Goal: Transaction & Acquisition: Purchase product/service

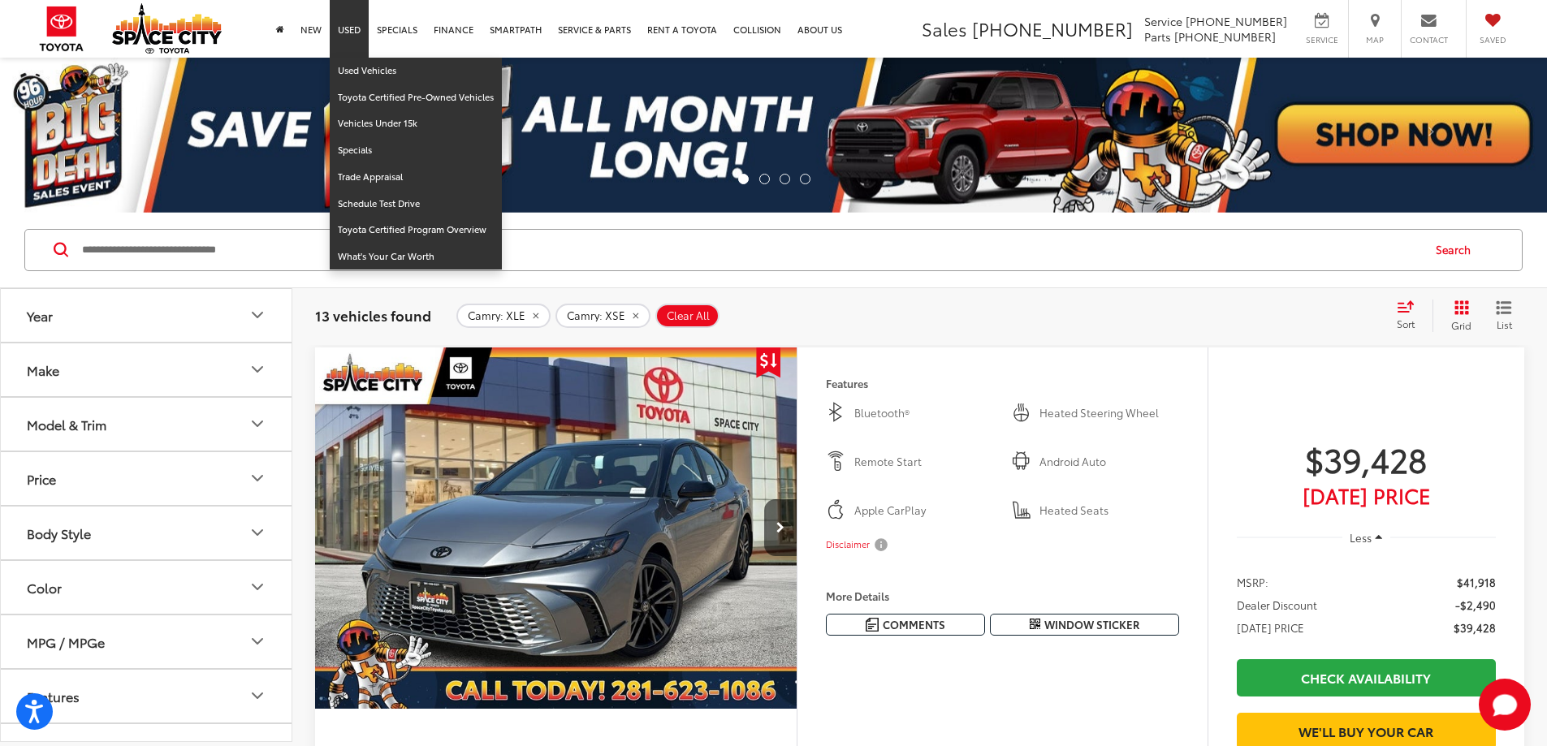
click at [354, 27] on link "Used" at bounding box center [349, 29] width 39 height 58
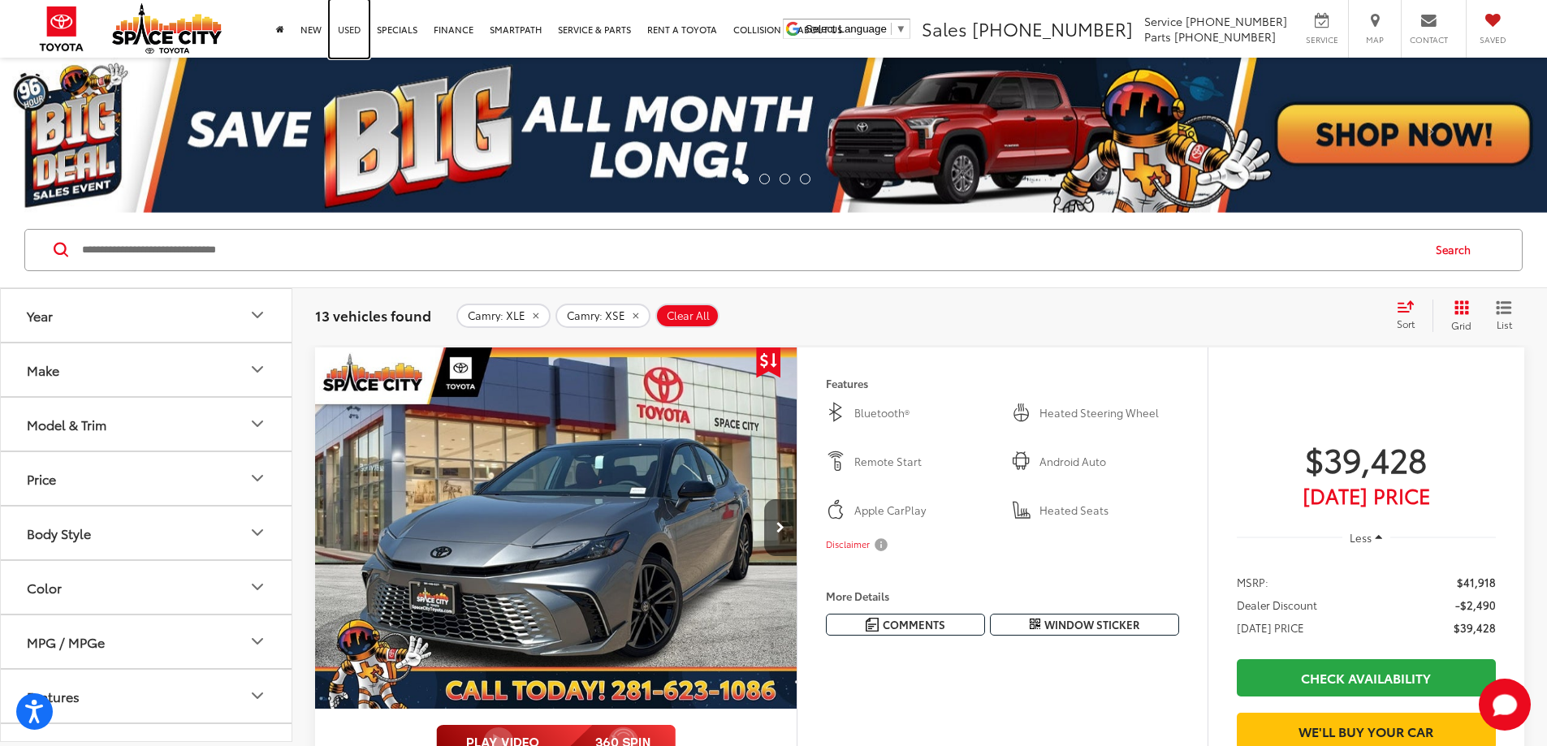
click at [348, 28] on link "Used" at bounding box center [349, 29] width 39 height 58
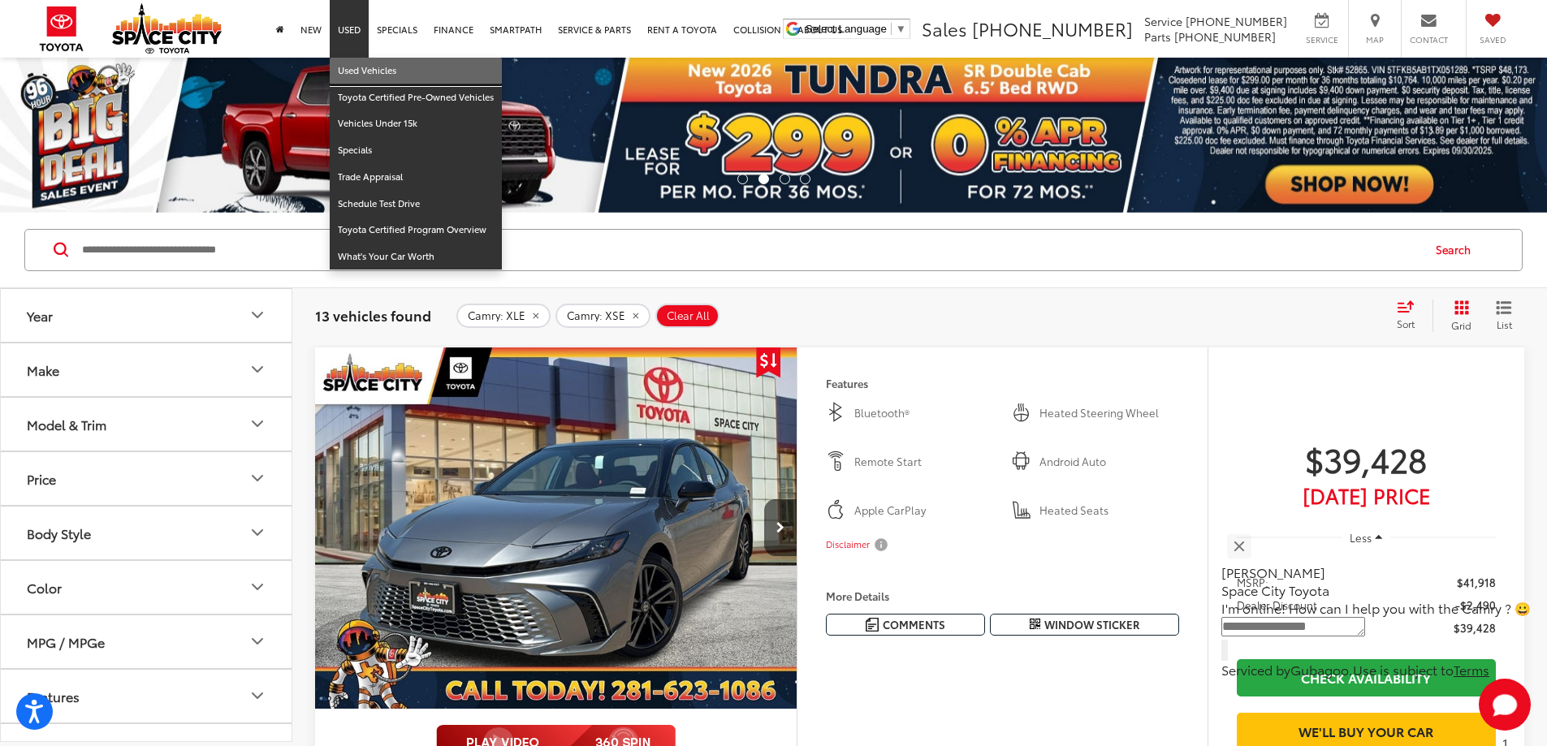
click at [352, 67] on link "Used Vehicles" at bounding box center [416, 71] width 172 height 27
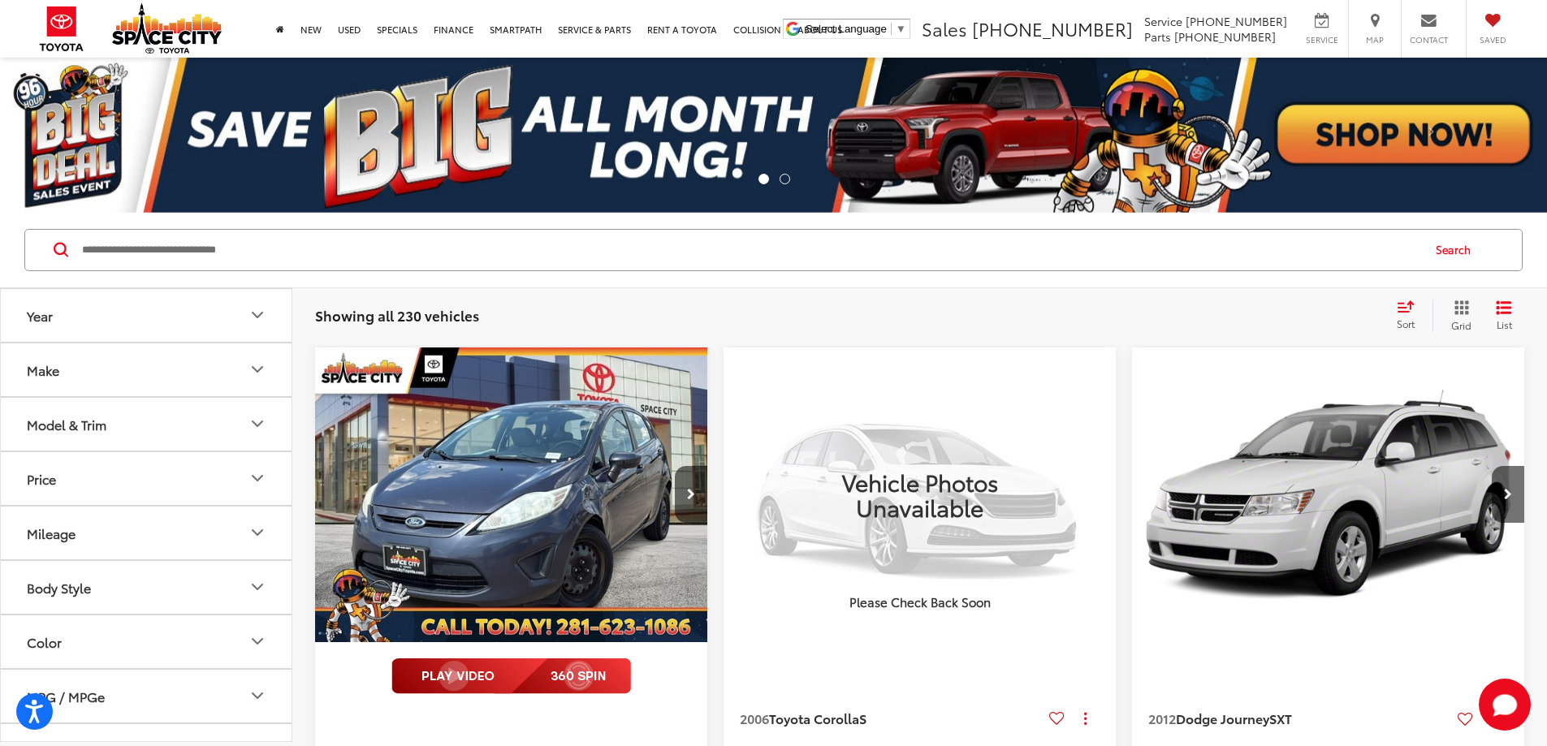
click at [204, 378] on button "Make" at bounding box center [147, 369] width 292 height 53
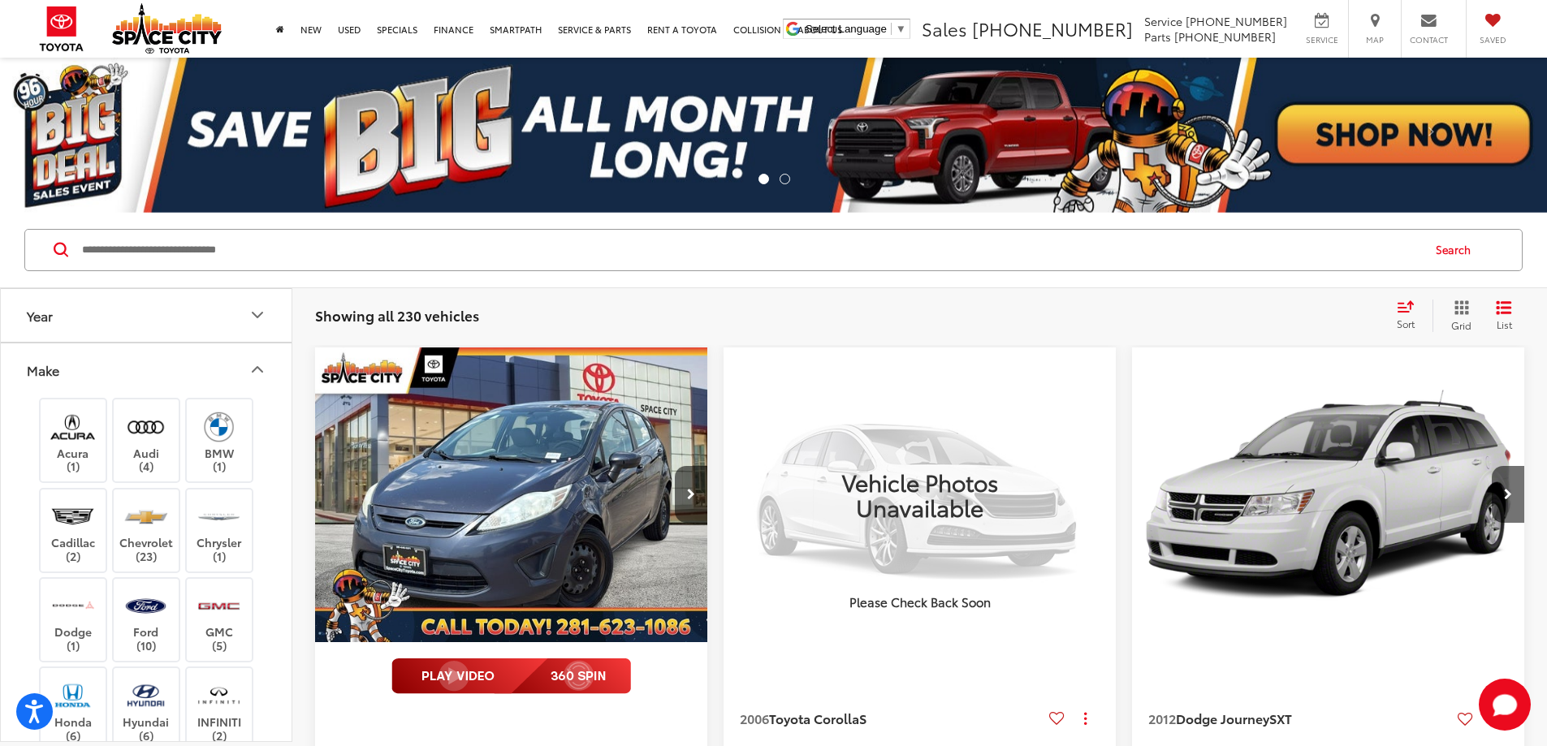
click at [209, 326] on button "Year" at bounding box center [147, 315] width 292 height 53
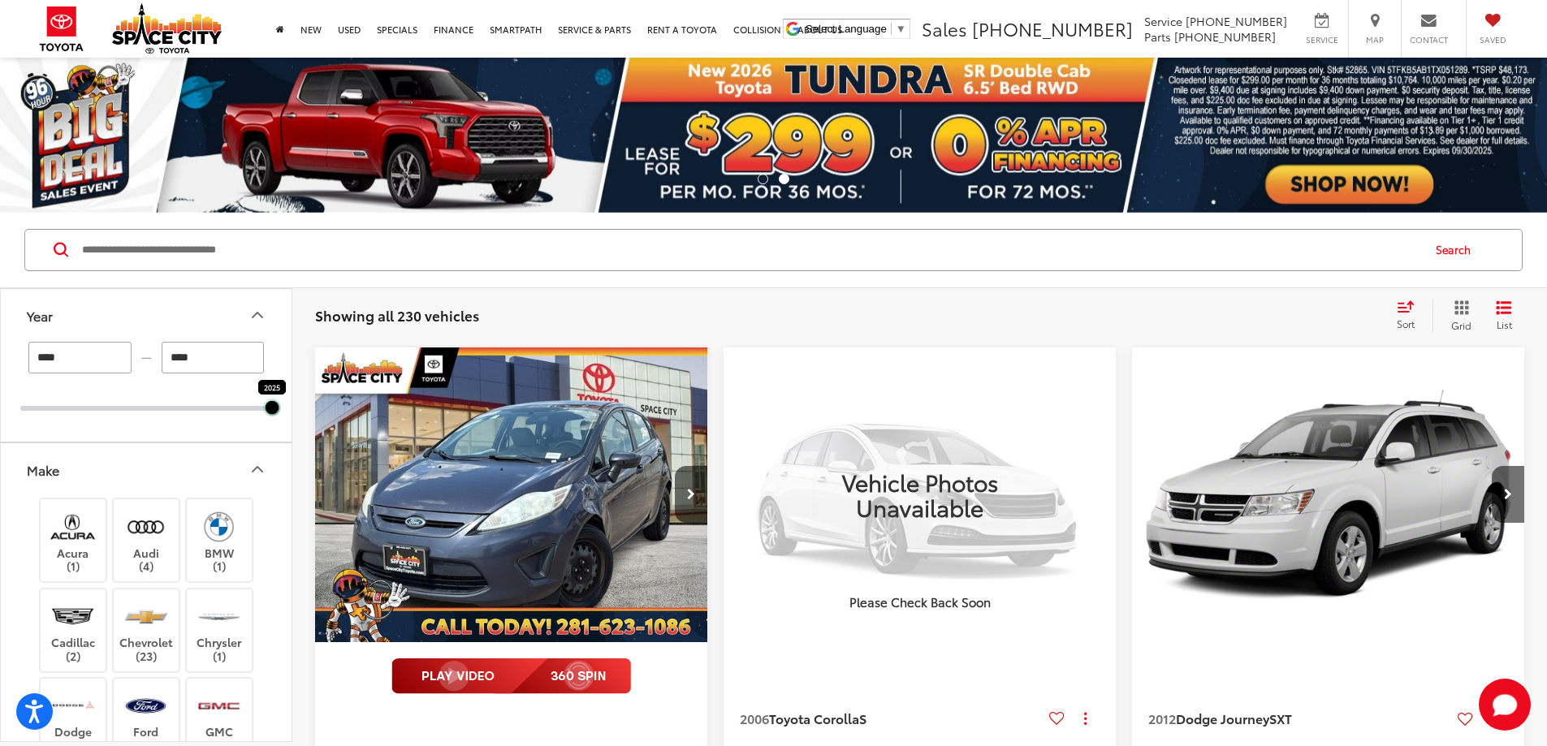
drag, startPoint x: 16, startPoint y: 405, endPoint x: 334, endPoint y: 430, distance: 319.2
type input "****"
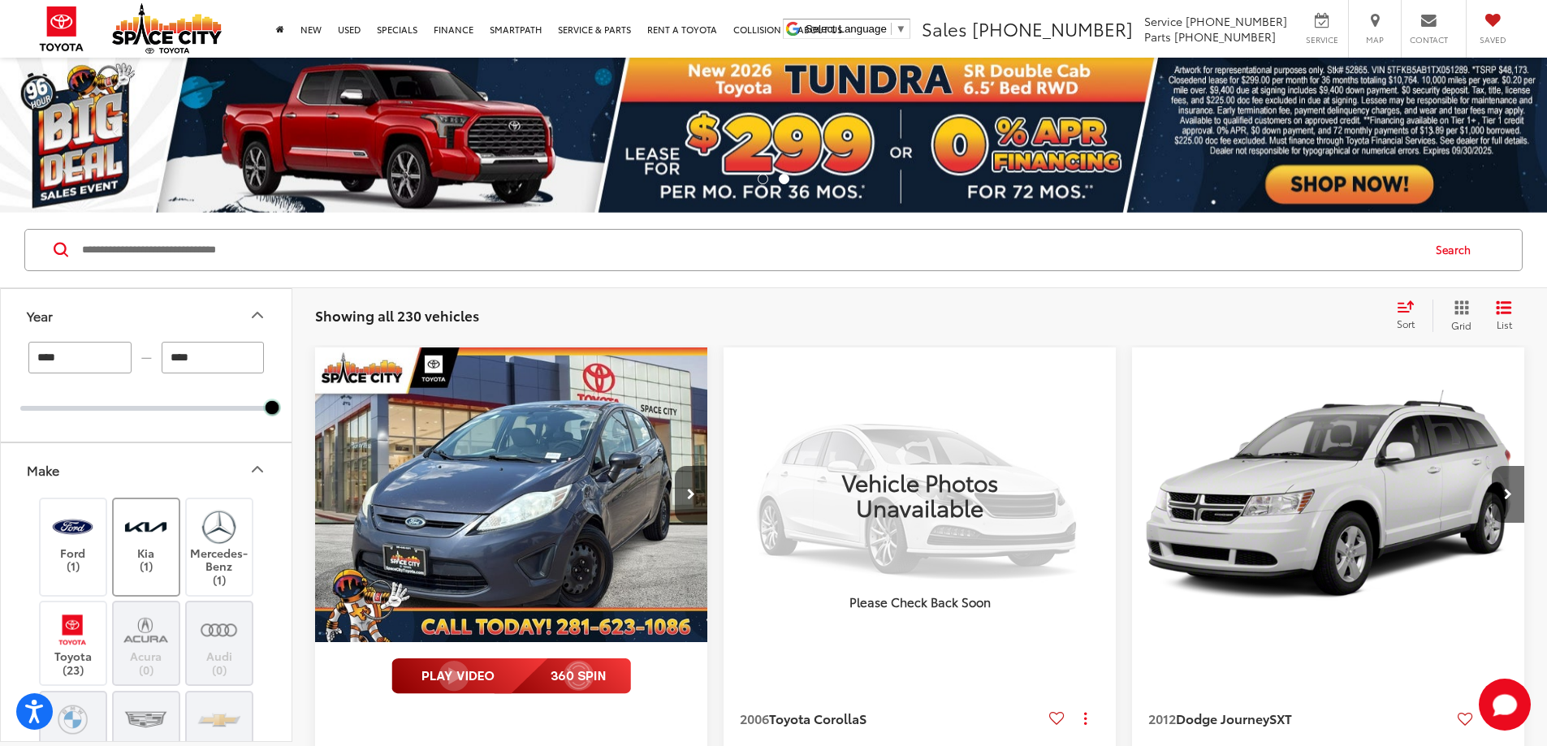
scroll to position [81, 0]
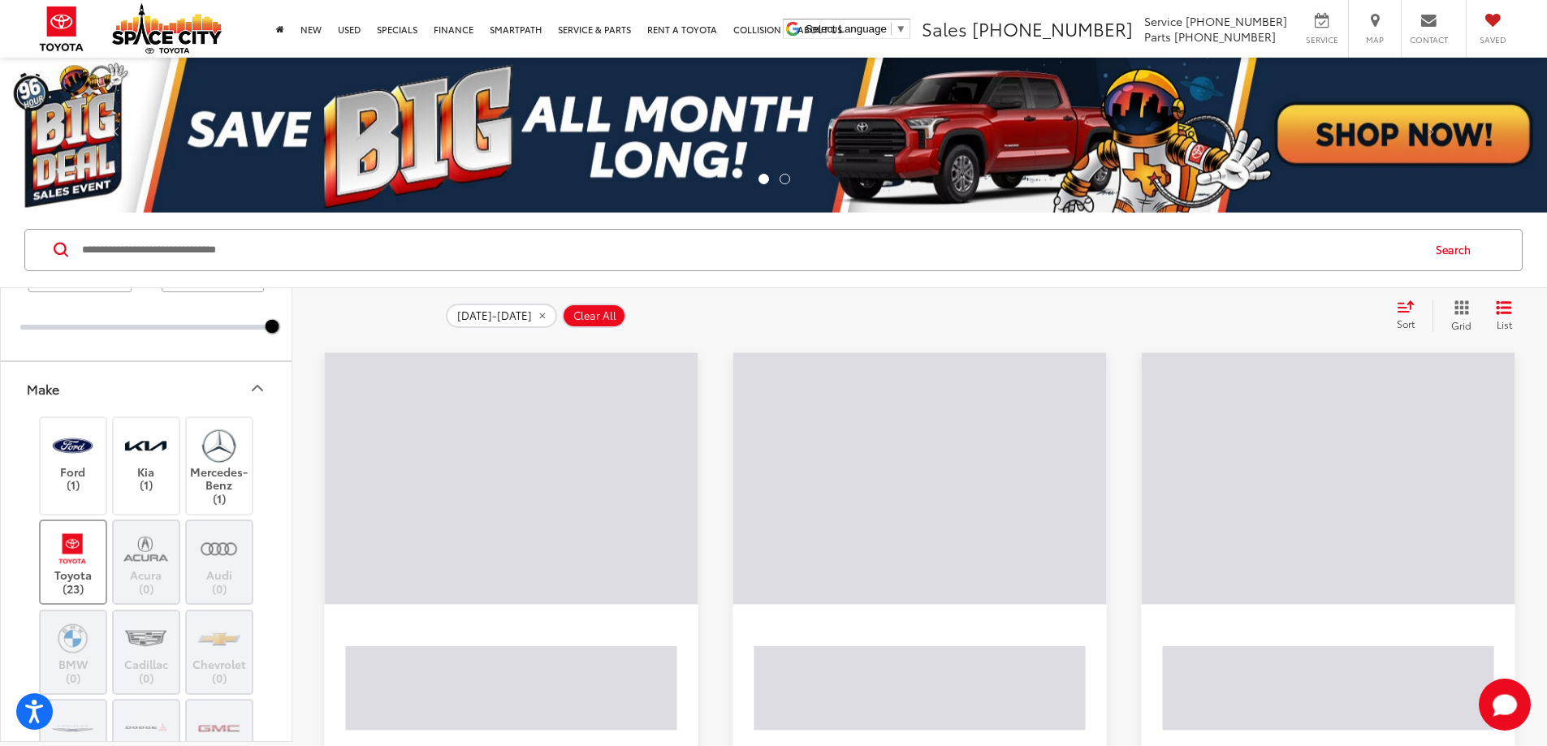
click at [76, 557] on img at bounding box center [72, 548] width 45 height 38
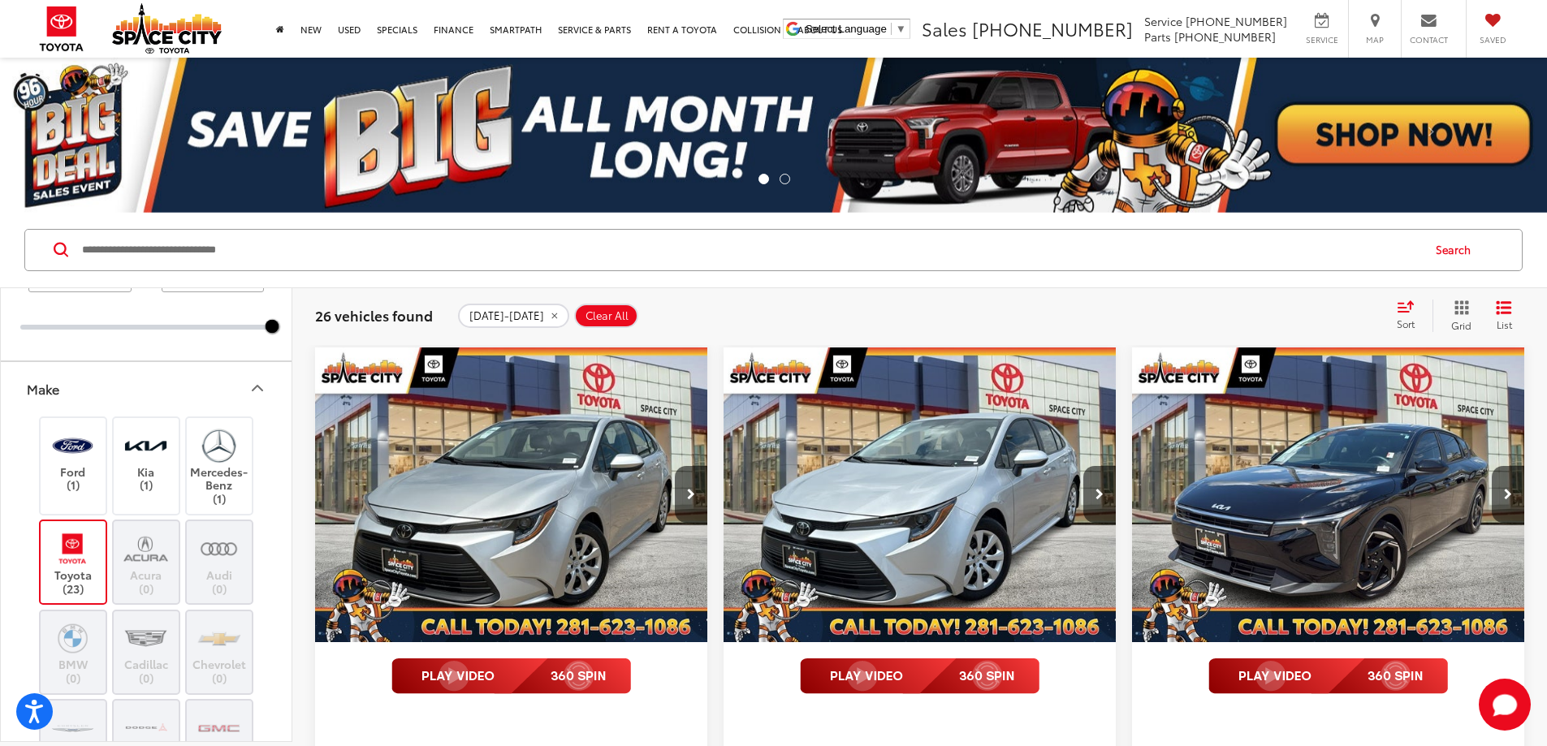
click at [211, 394] on button "Make" at bounding box center [147, 388] width 292 height 53
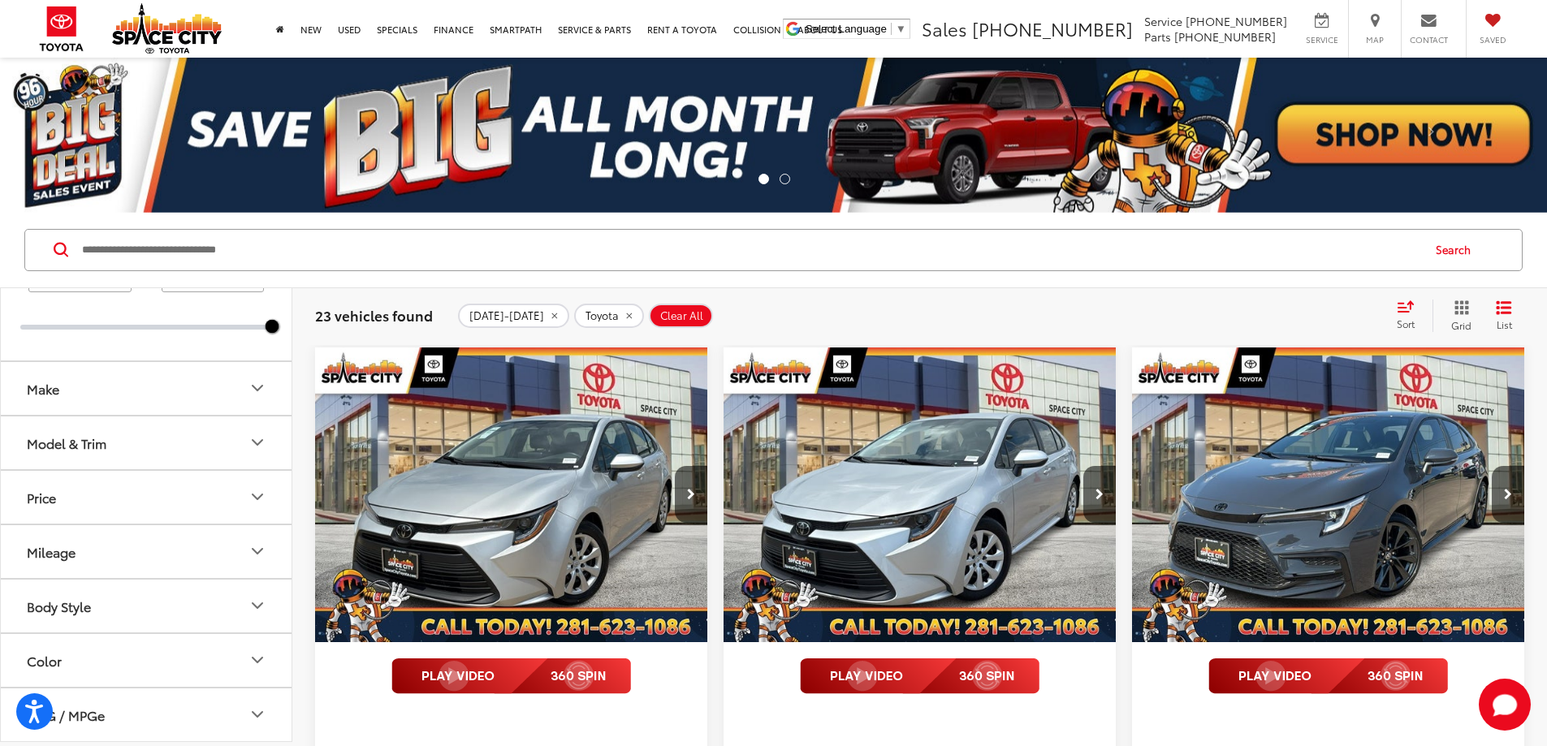
click at [106, 451] on div "Model & Trim" at bounding box center [67, 442] width 80 height 15
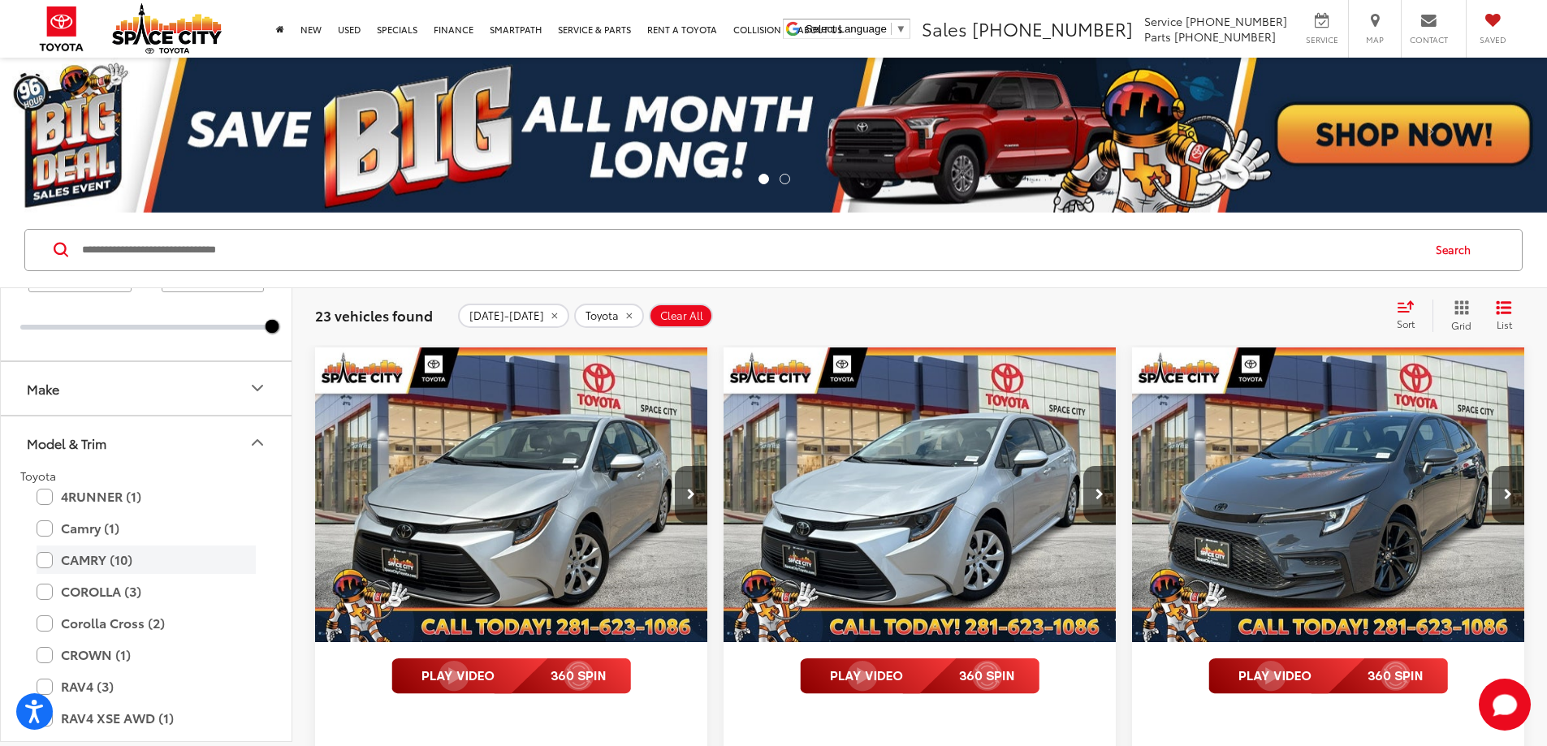
click at [74, 567] on label "CAMRY (10)" at bounding box center [146, 560] width 219 height 28
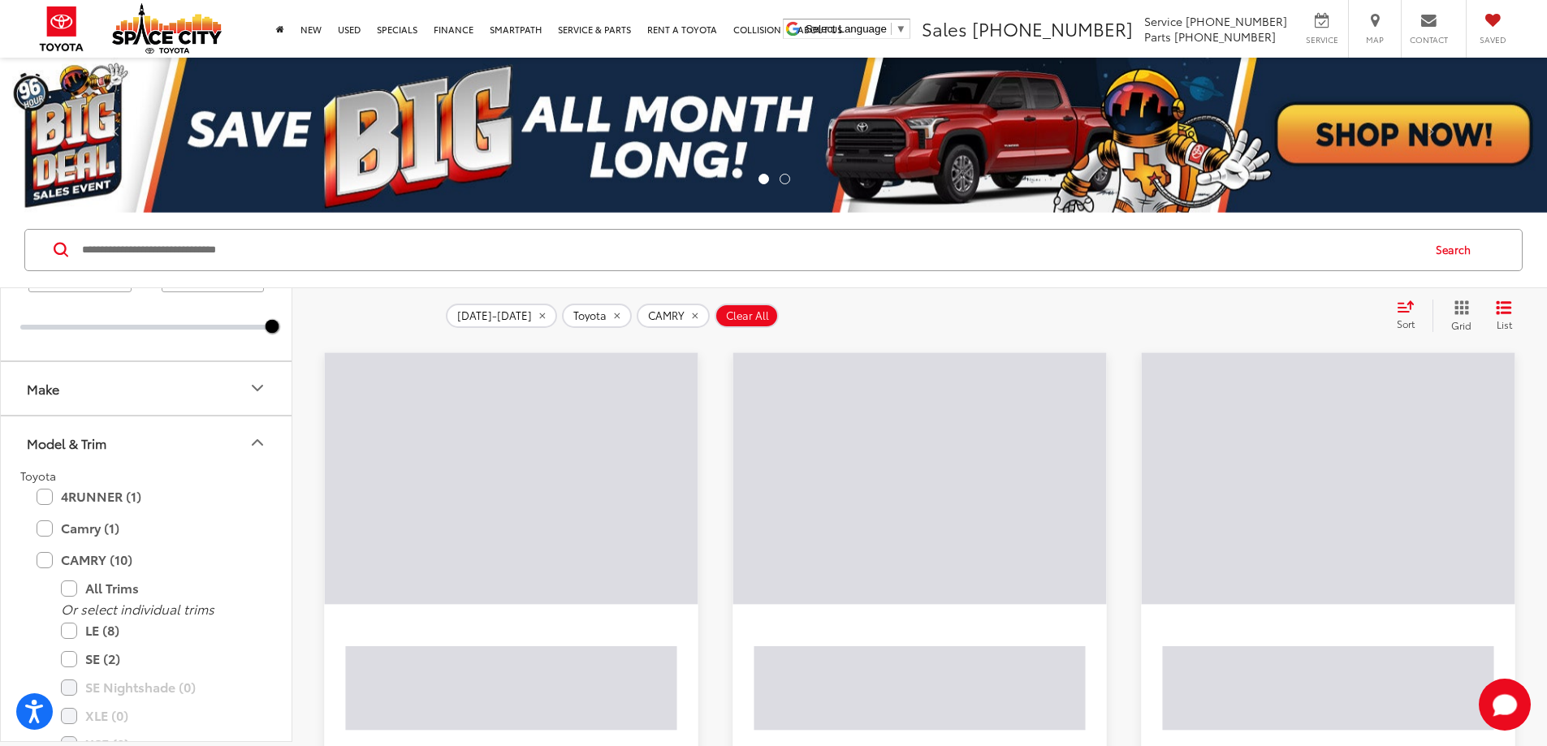
click at [112, 451] on button "Model & Trim" at bounding box center [147, 442] width 292 height 53
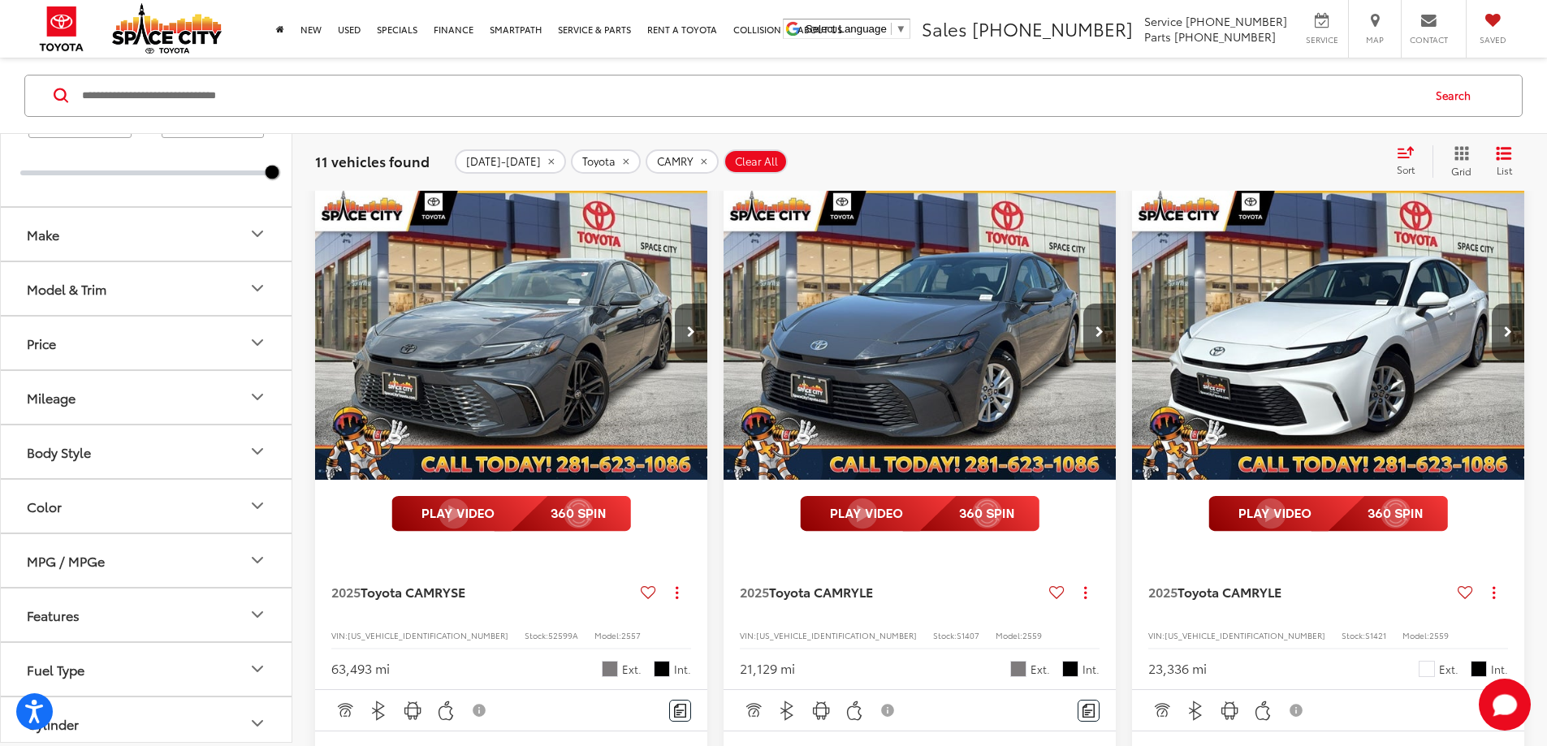
scroll to position [81, 0]
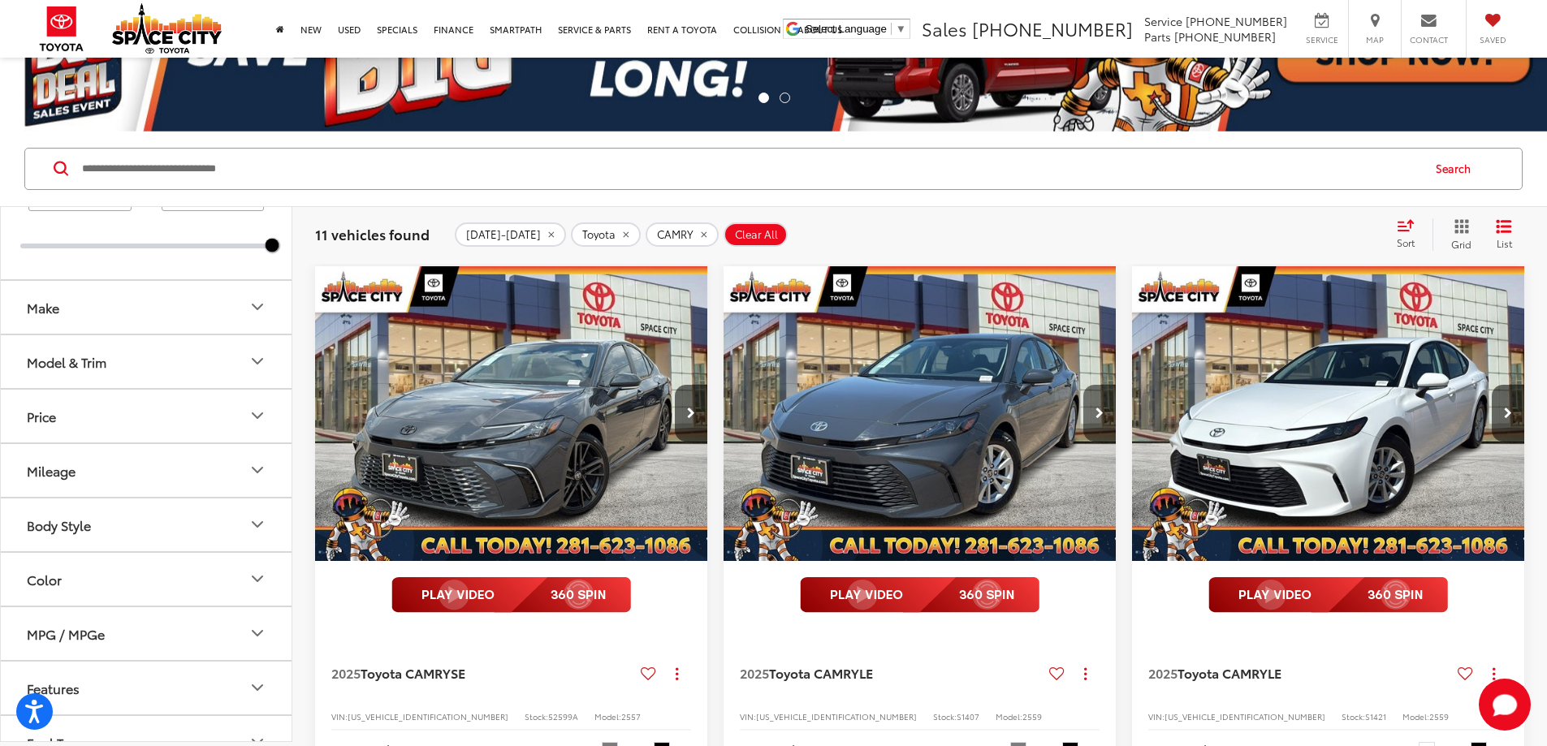
click at [1083, 385] on button "Next image" at bounding box center [1099, 413] width 32 height 57
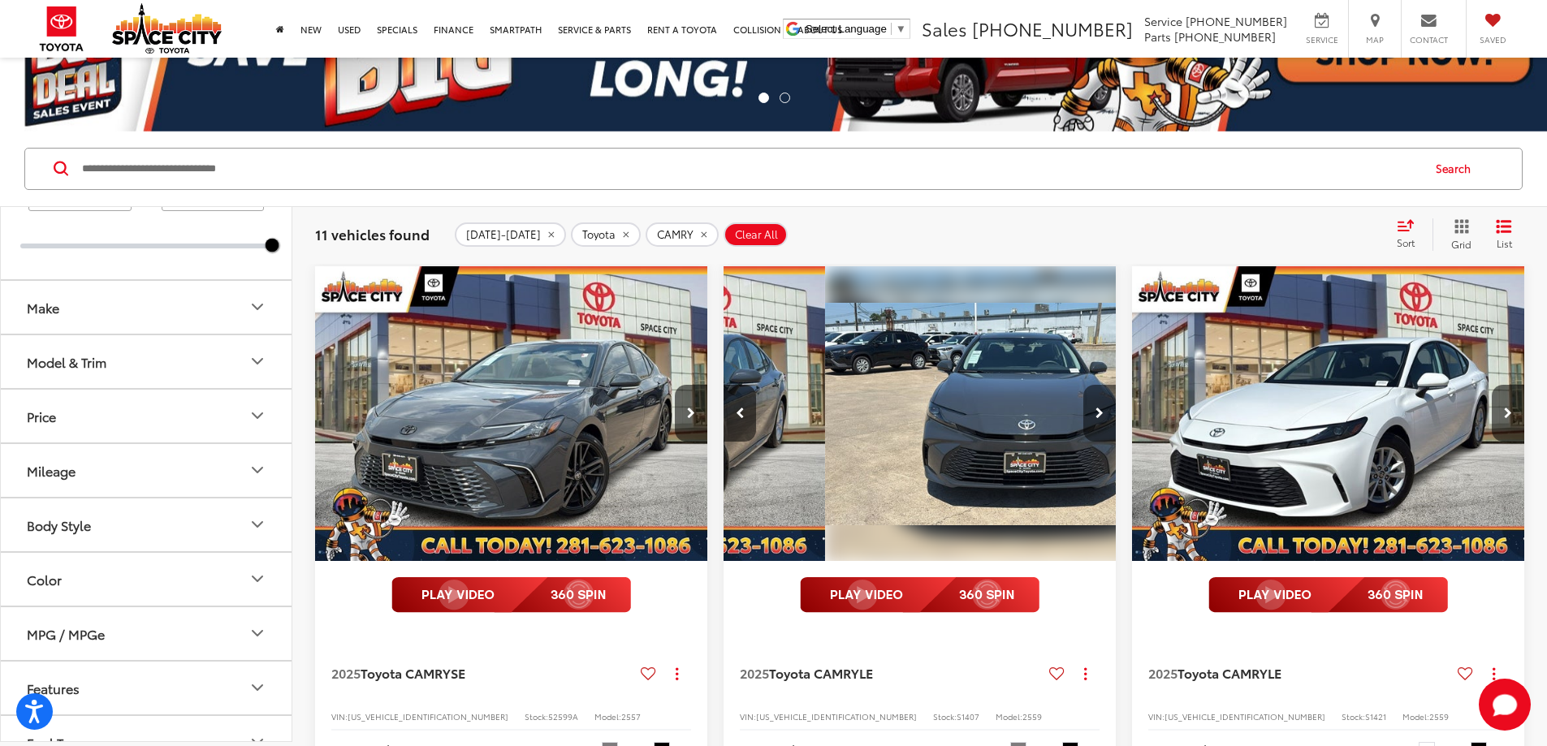
click at [1083, 385] on button "Next image" at bounding box center [1099, 413] width 32 height 57
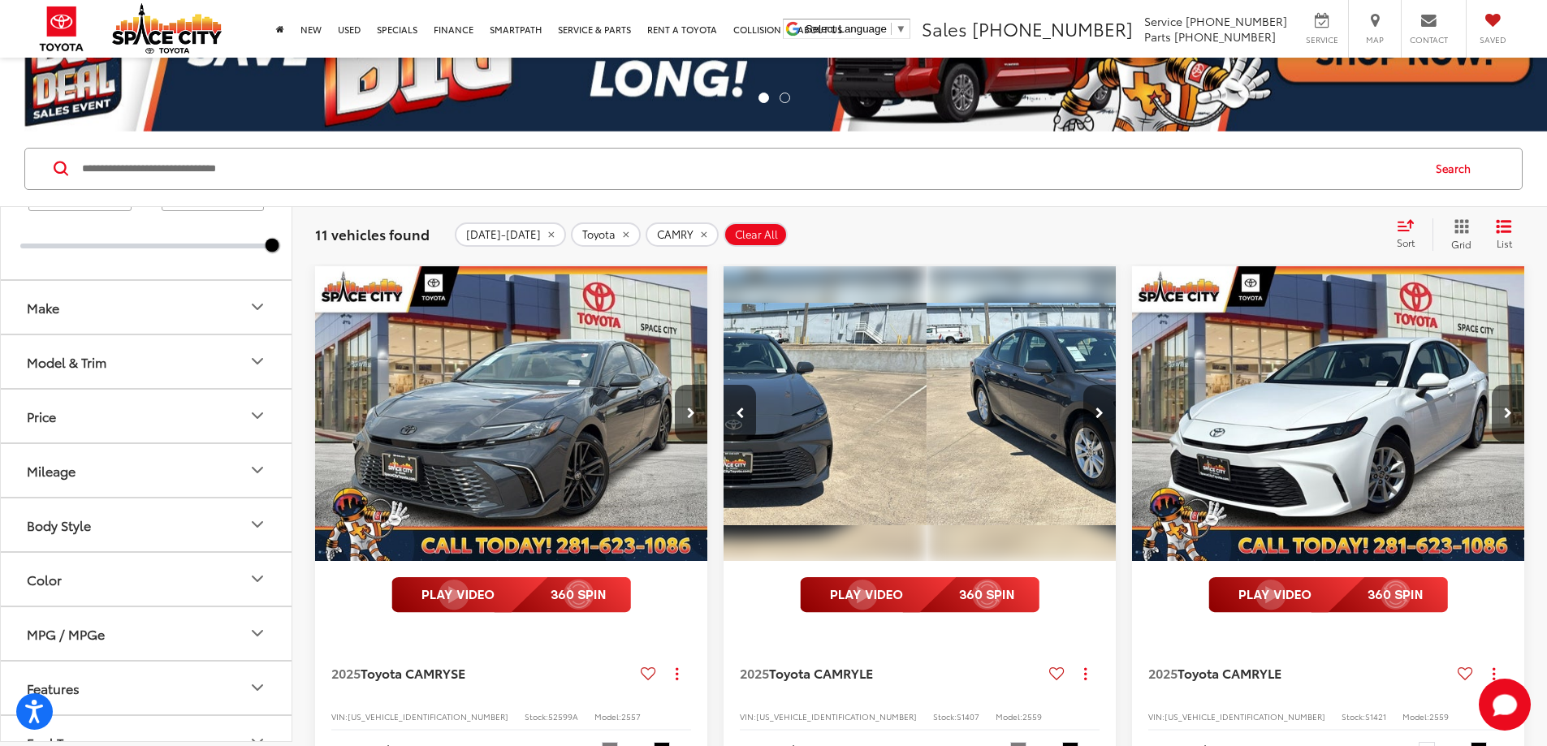
click at [1083, 385] on button "Next image" at bounding box center [1099, 413] width 32 height 57
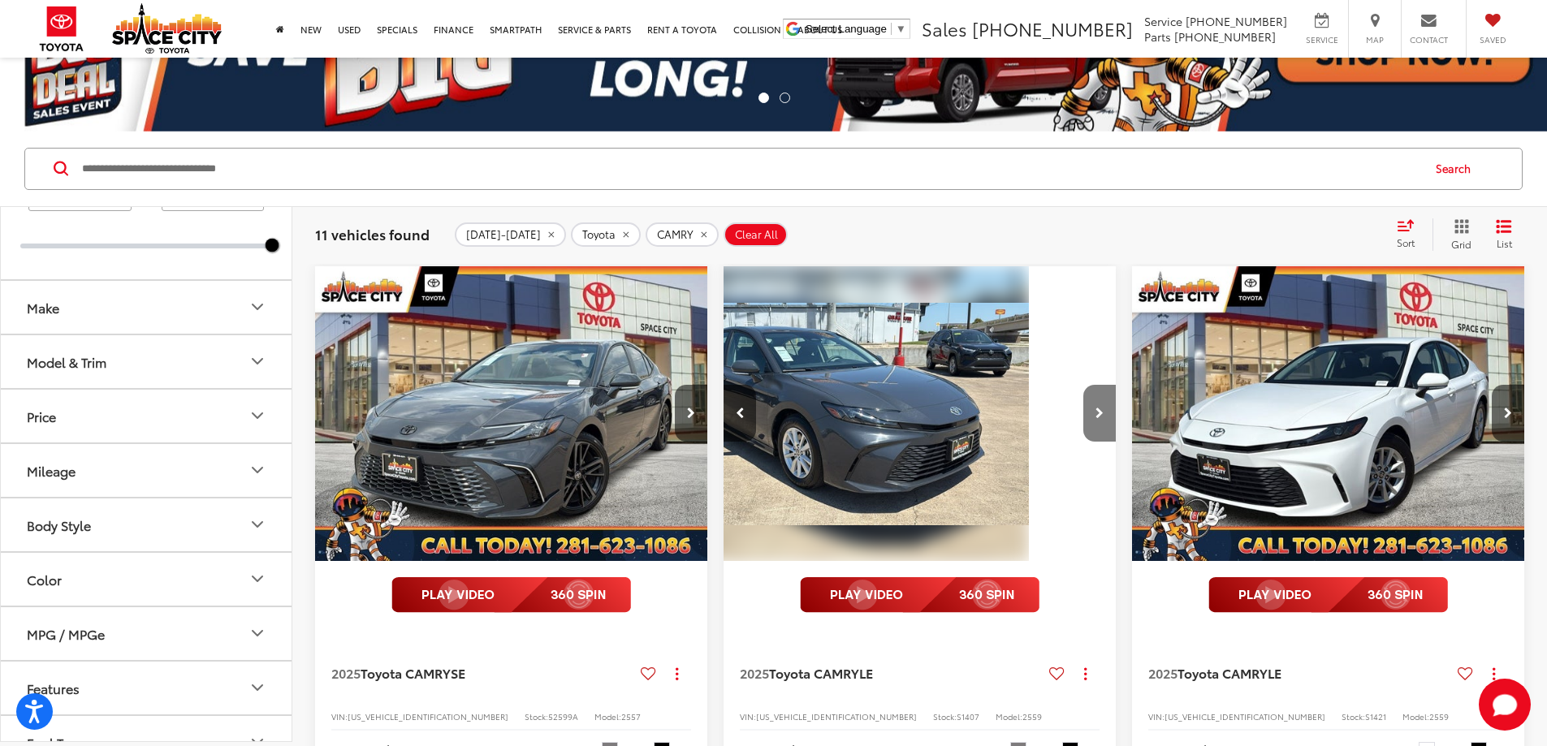
click at [1095, 408] on icon "Next image" at bounding box center [1099, 413] width 8 height 11
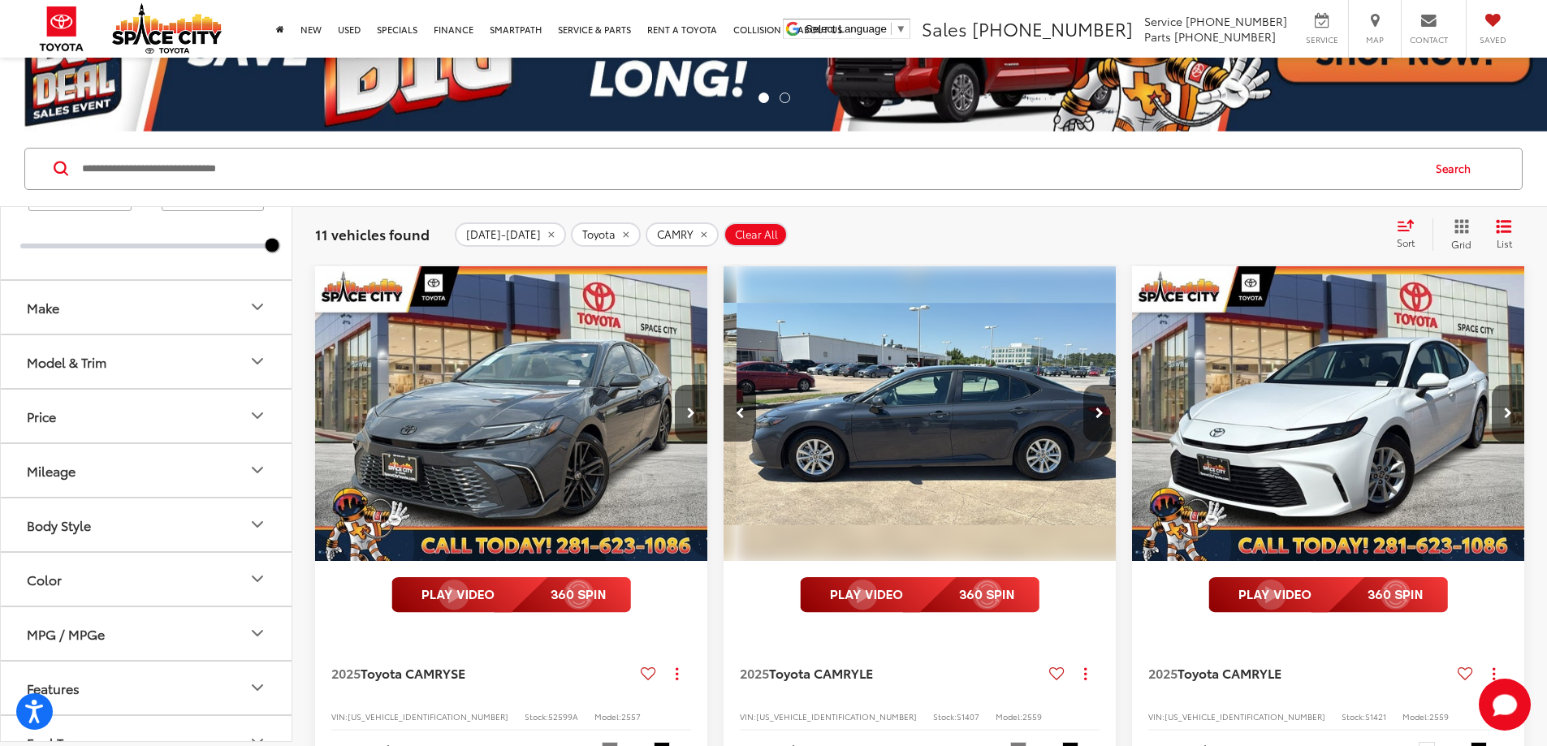
click at [1095, 408] on icon "Next image" at bounding box center [1099, 413] width 8 height 11
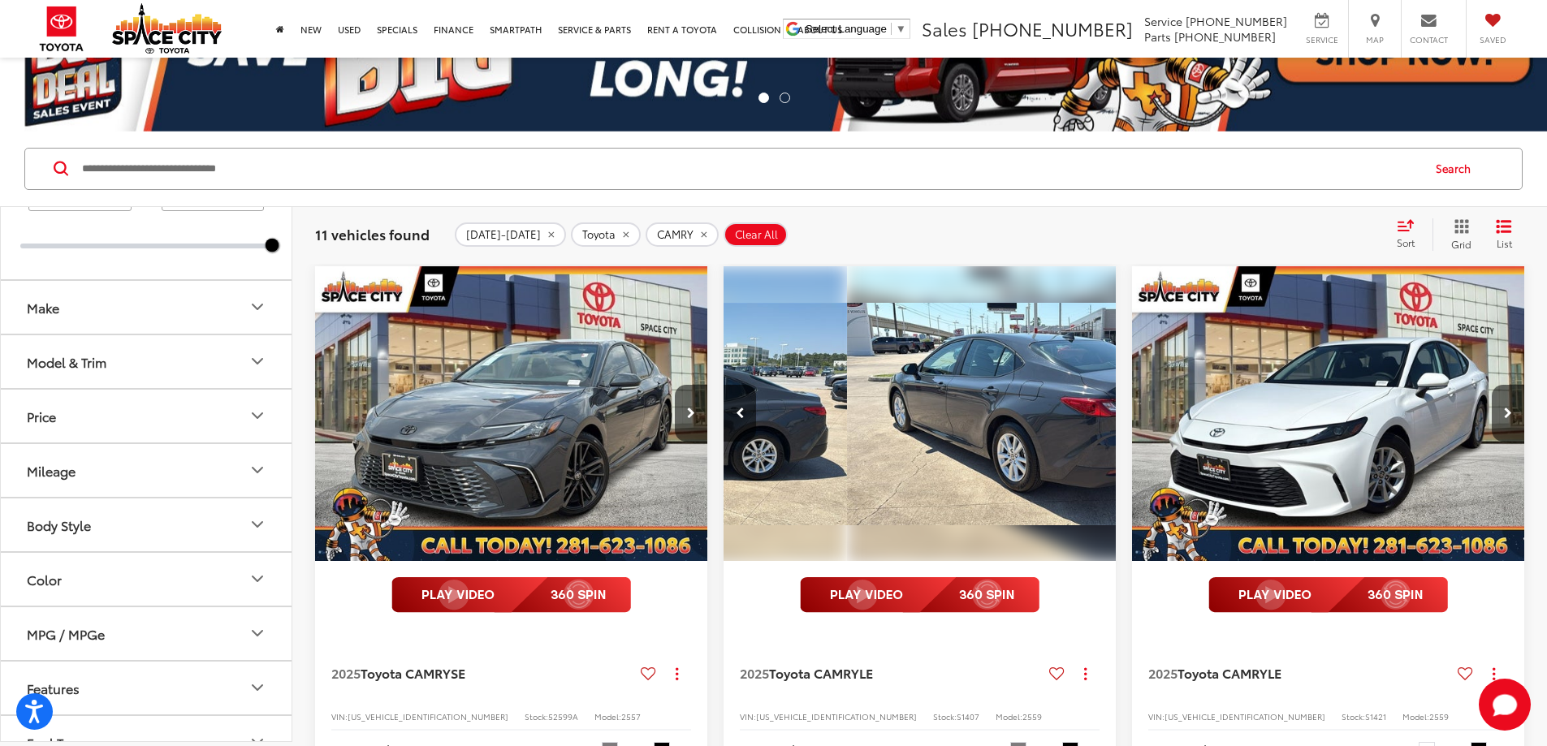
scroll to position [0, 1462]
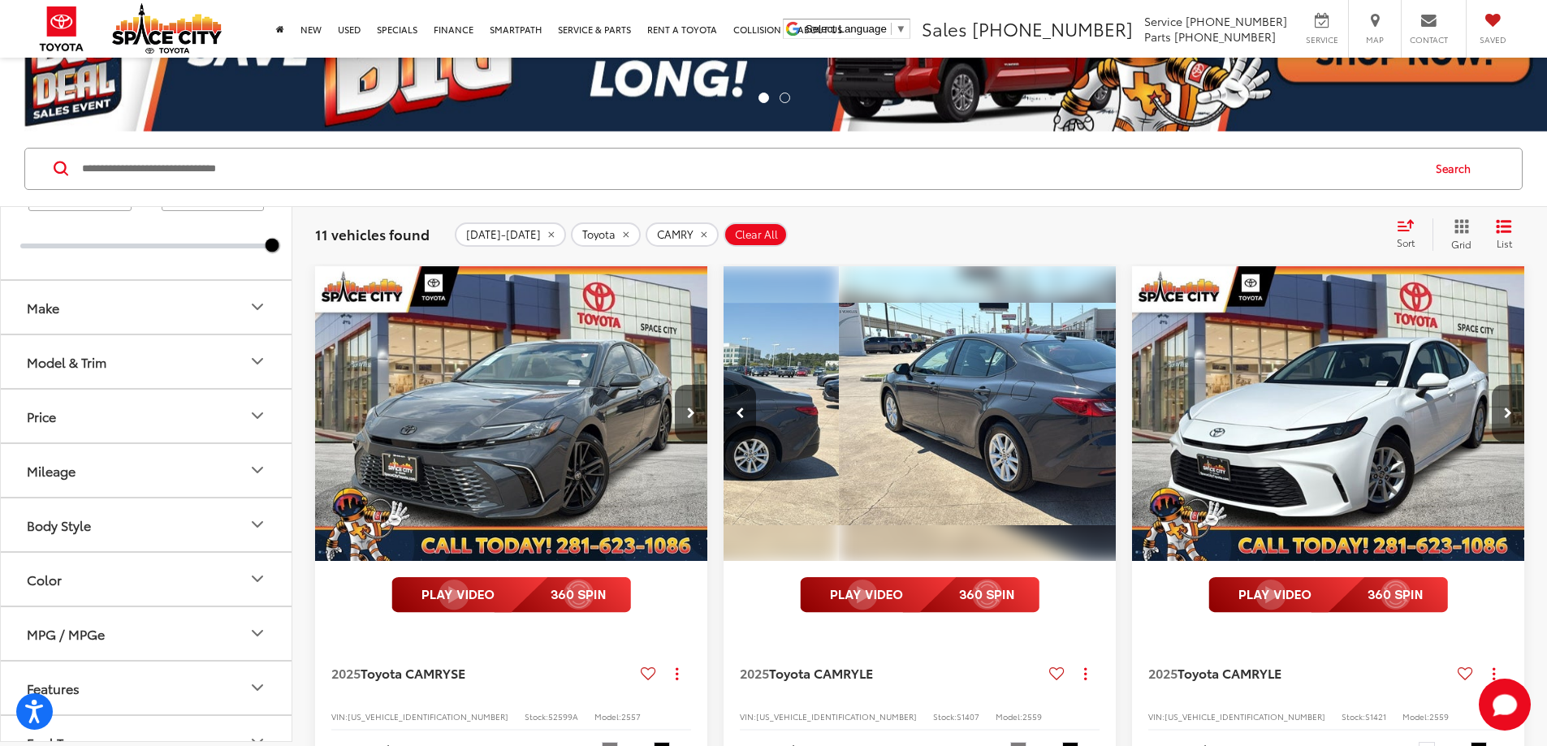
click at [1233, 369] on div "View More" at bounding box center [1430, 414] width 395 height 296
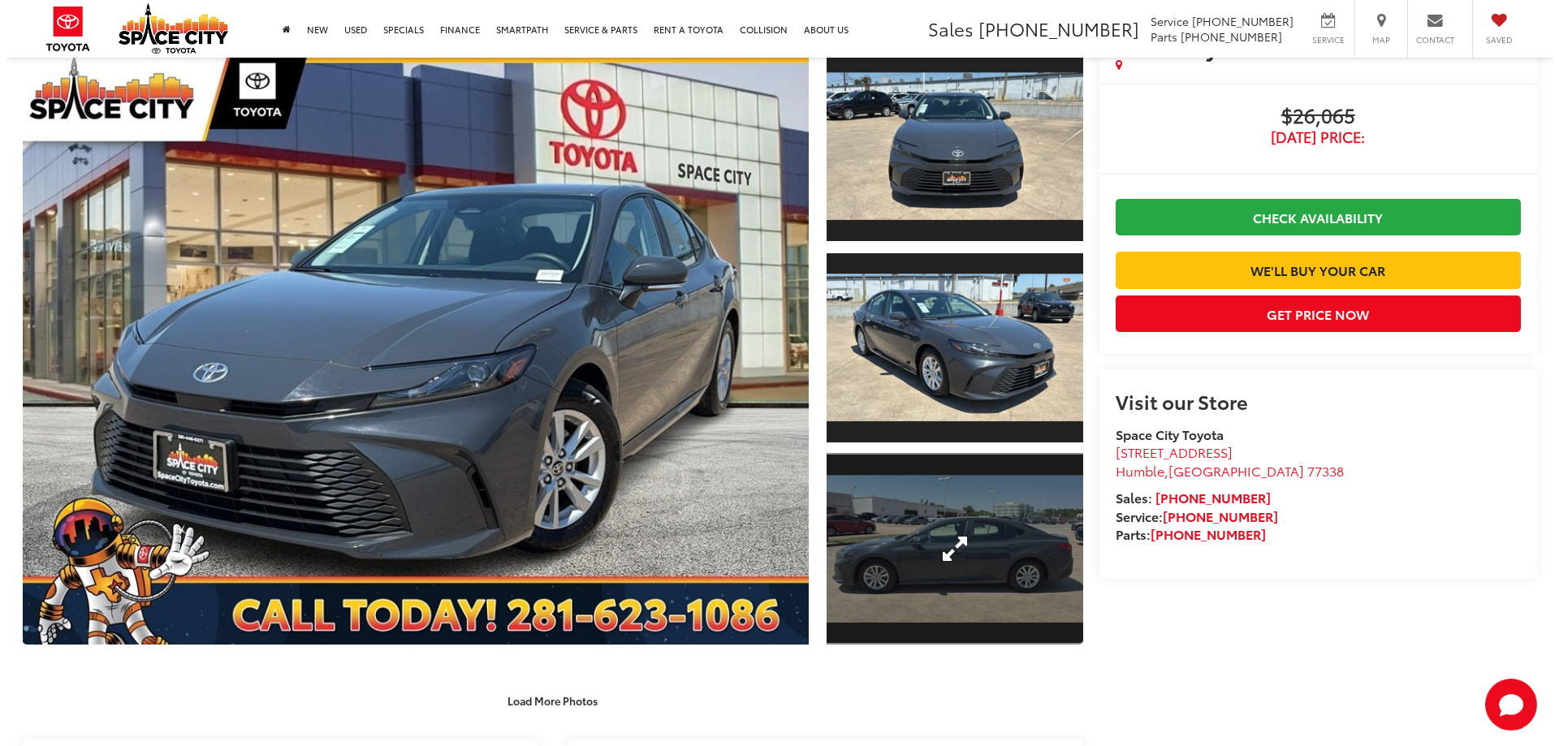
scroll to position [81, 0]
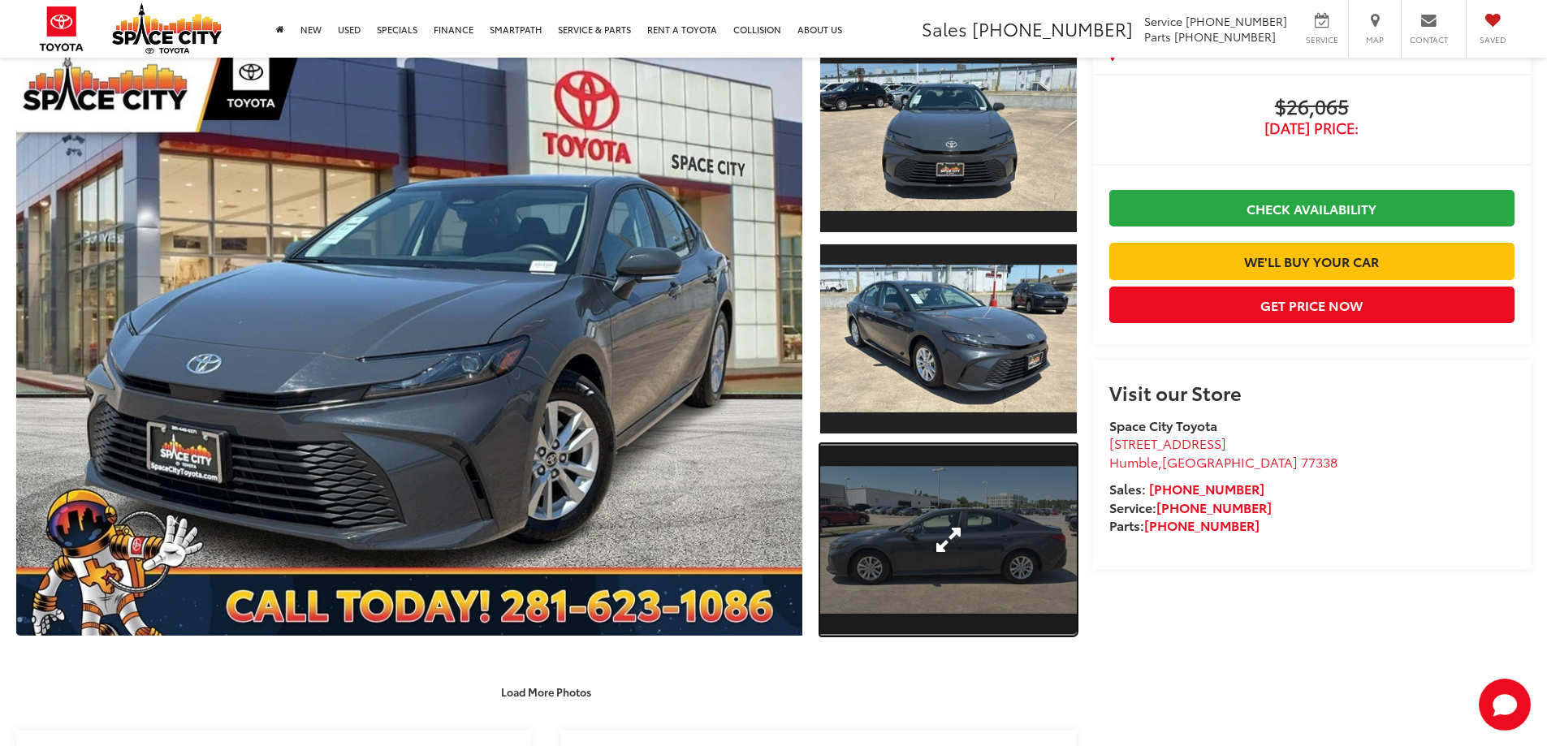
click at [911, 528] on link "Expand Photo 3" at bounding box center [948, 540] width 257 height 192
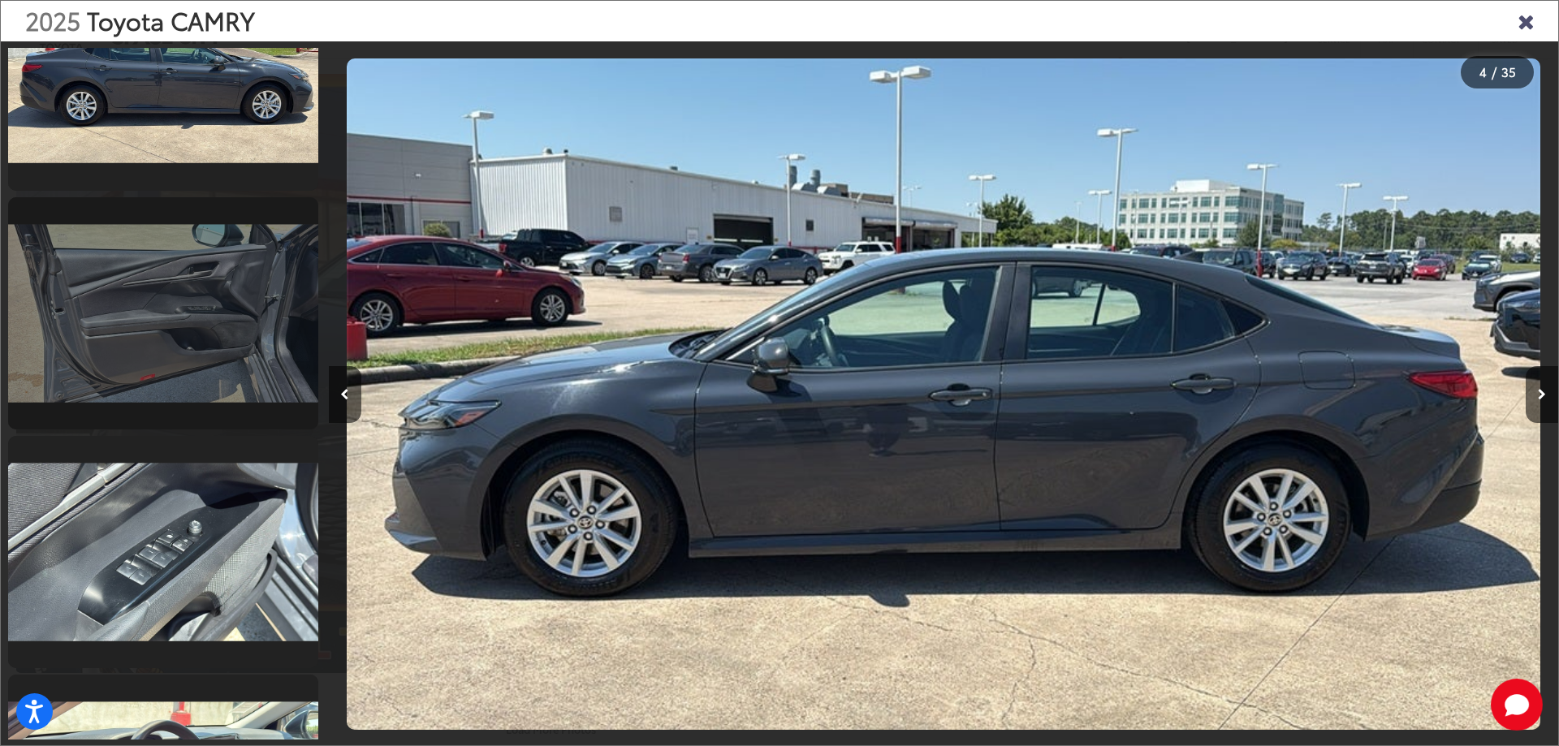
scroll to position [1919, 0]
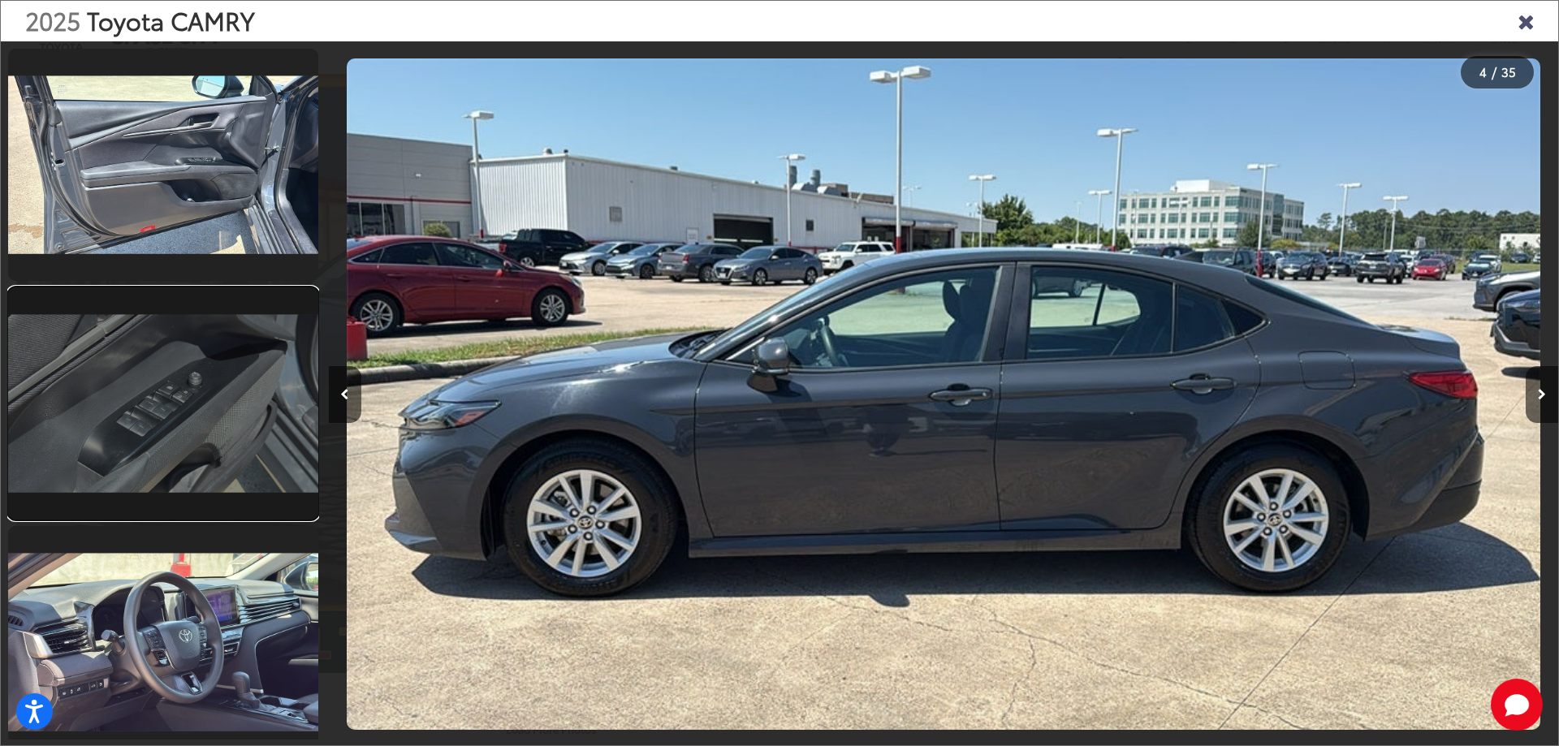
click at [211, 491] on link at bounding box center [163, 403] width 310 height 232
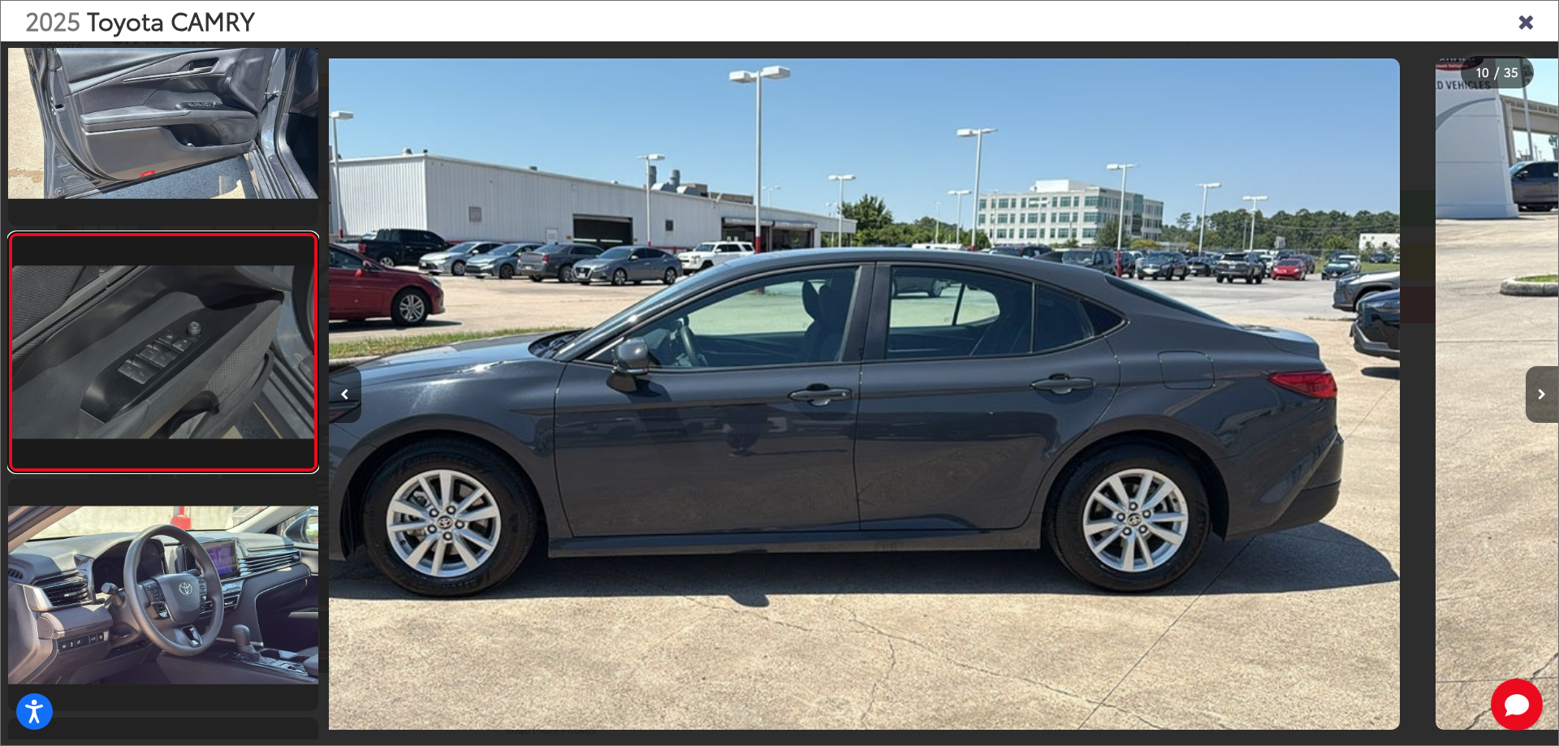
scroll to position [1972, 0]
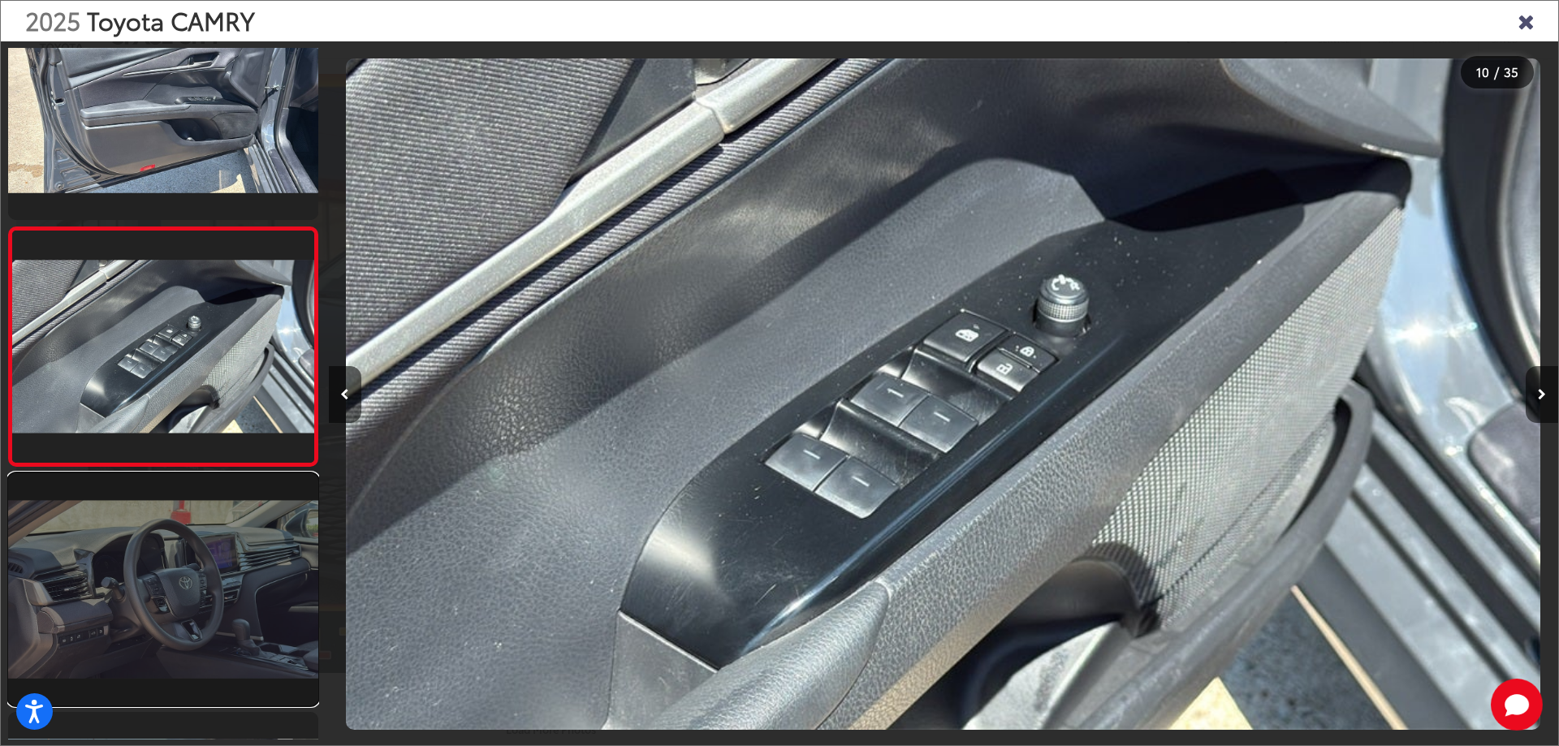
click at [167, 514] on link at bounding box center [163, 589] width 310 height 232
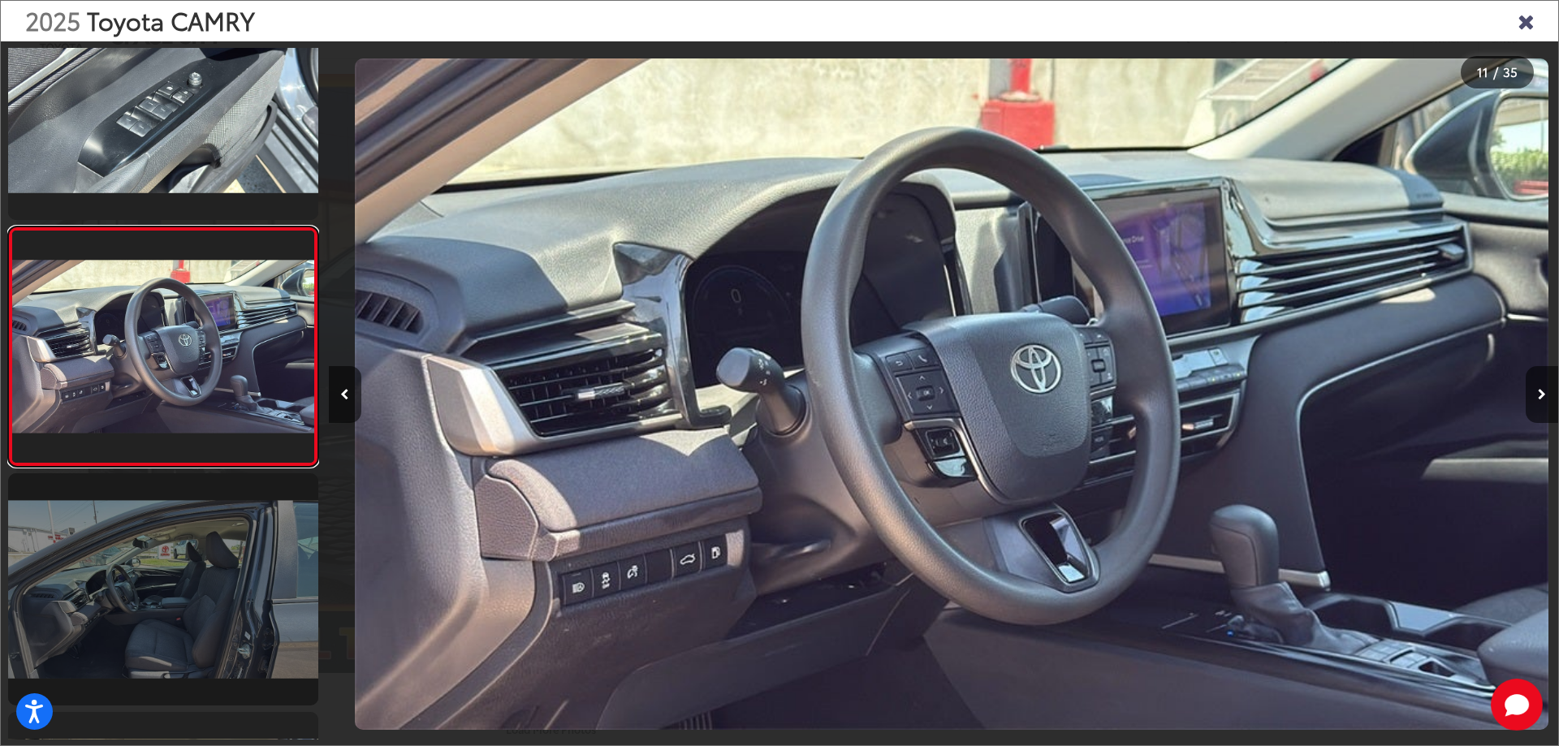
scroll to position [0, 12295]
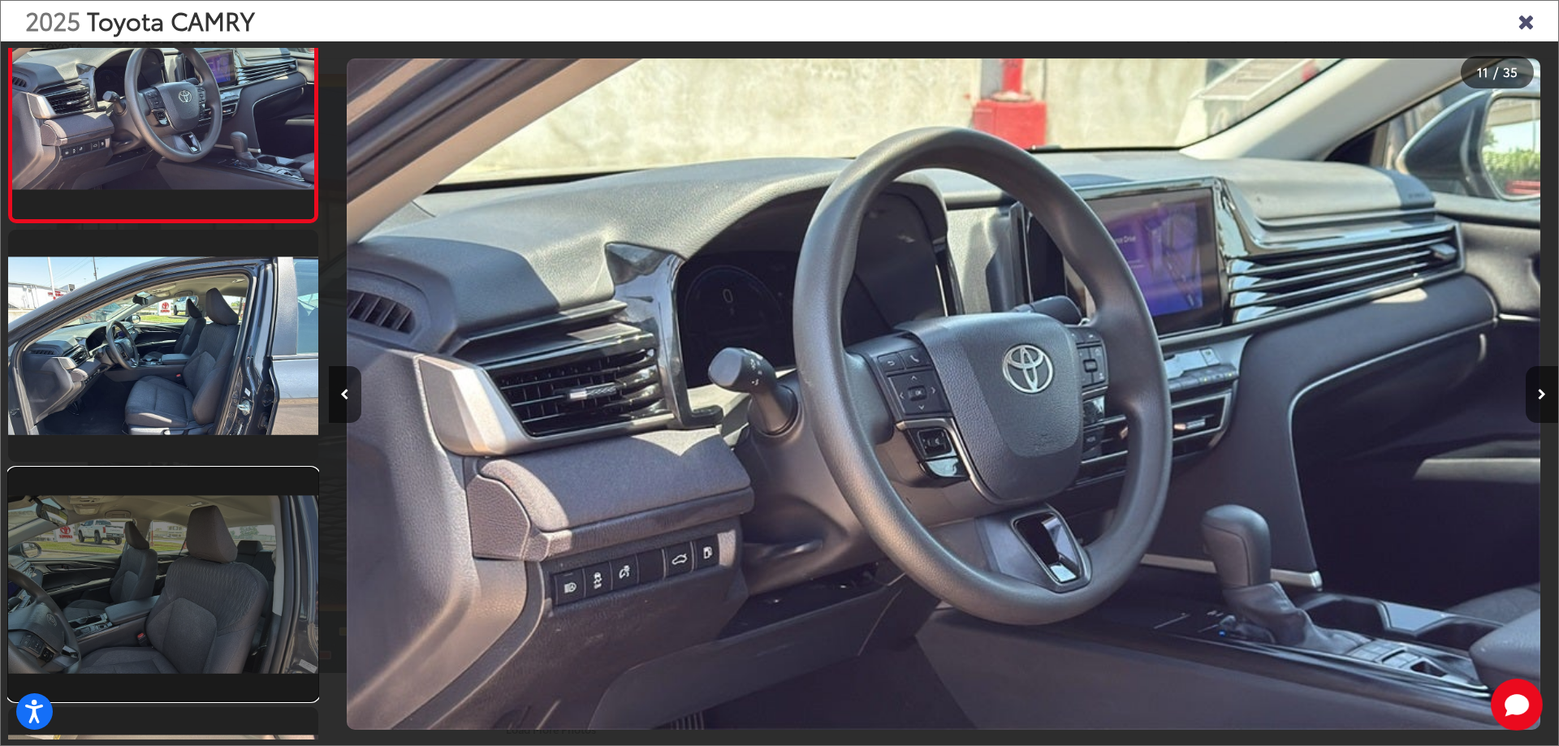
click at [170, 494] on link at bounding box center [163, 584] width 310 height 232
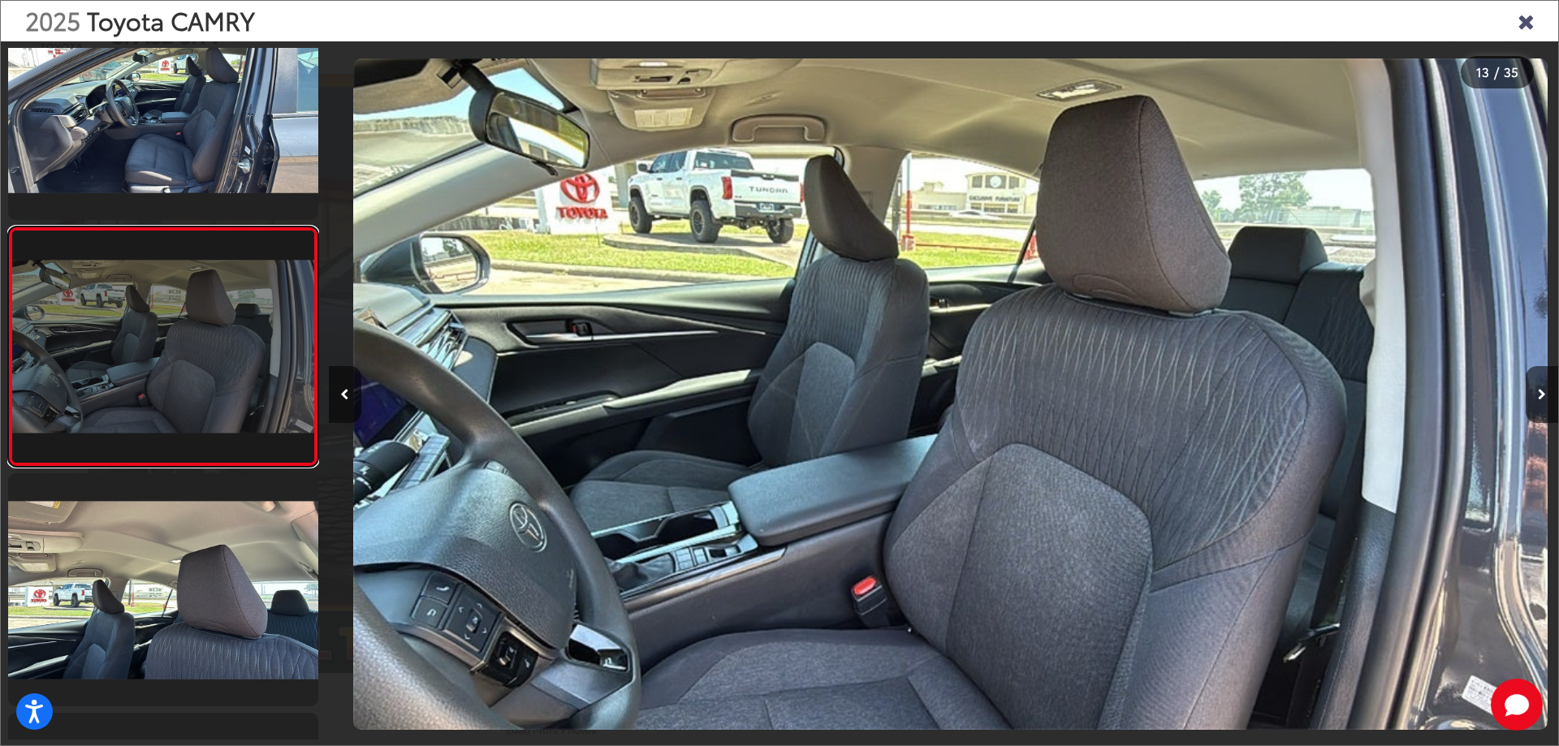
scroll to position [0, 14754]
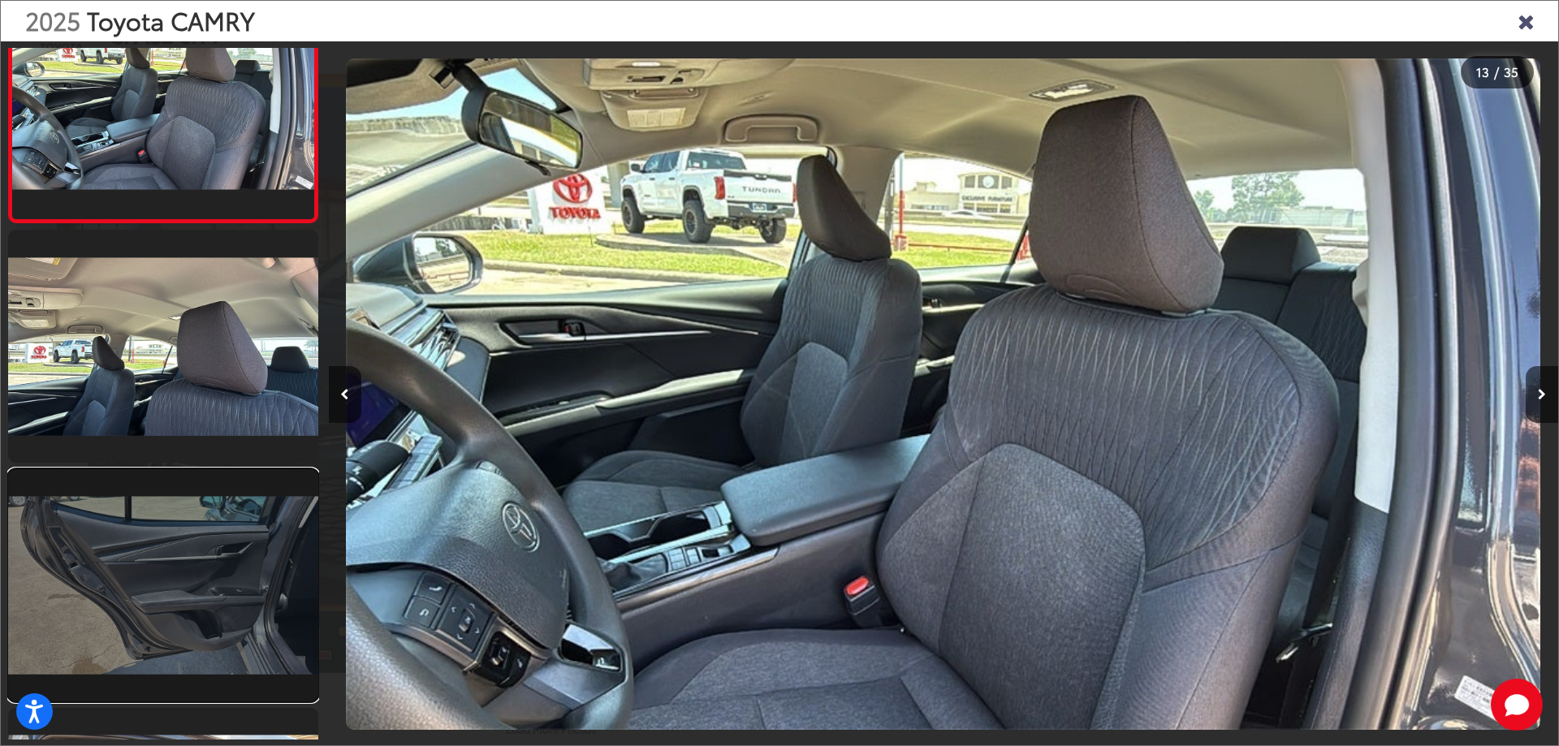
click at [167, 496] on link at bounding box center [163, 585] width 310 height 232
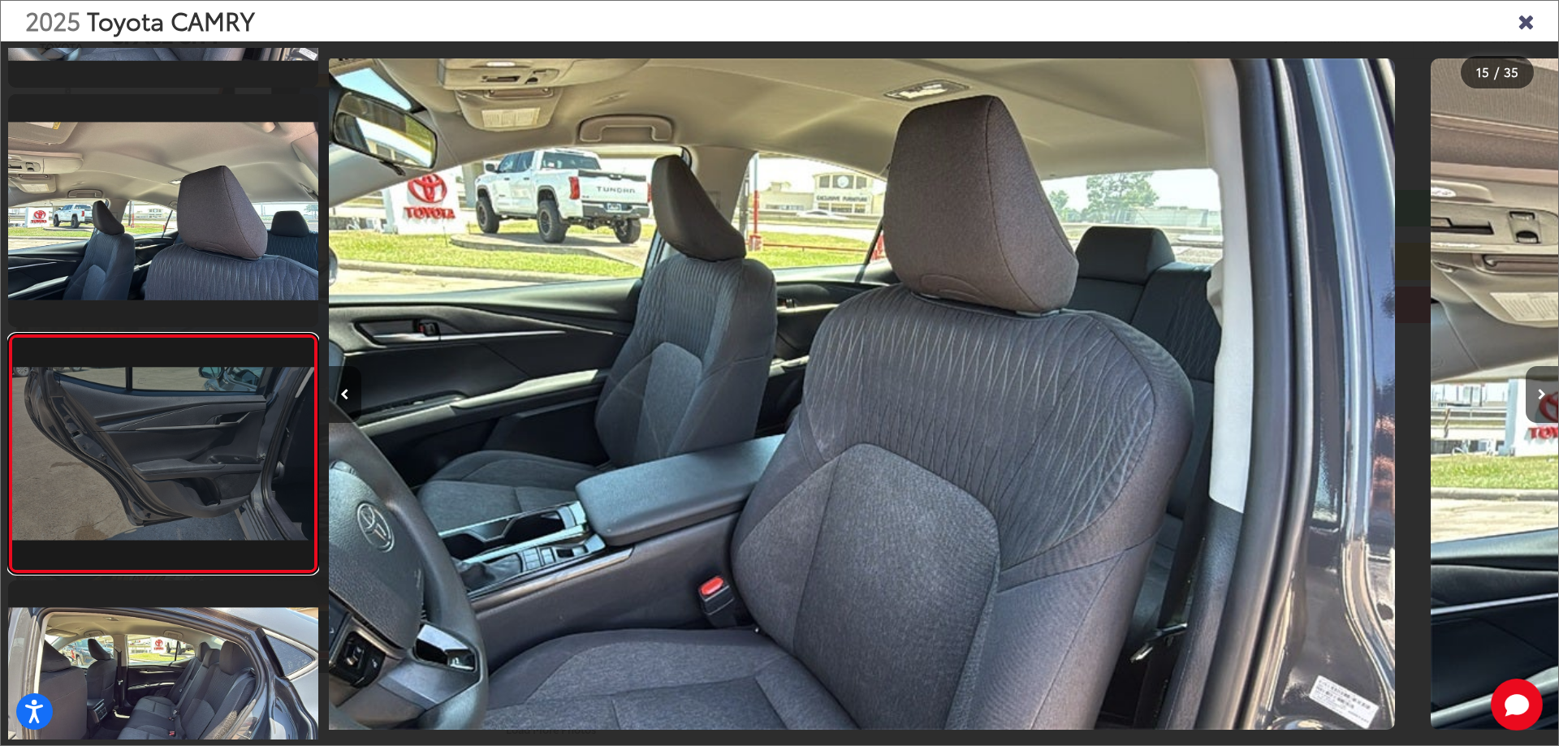
scroll to position [3166, 0]
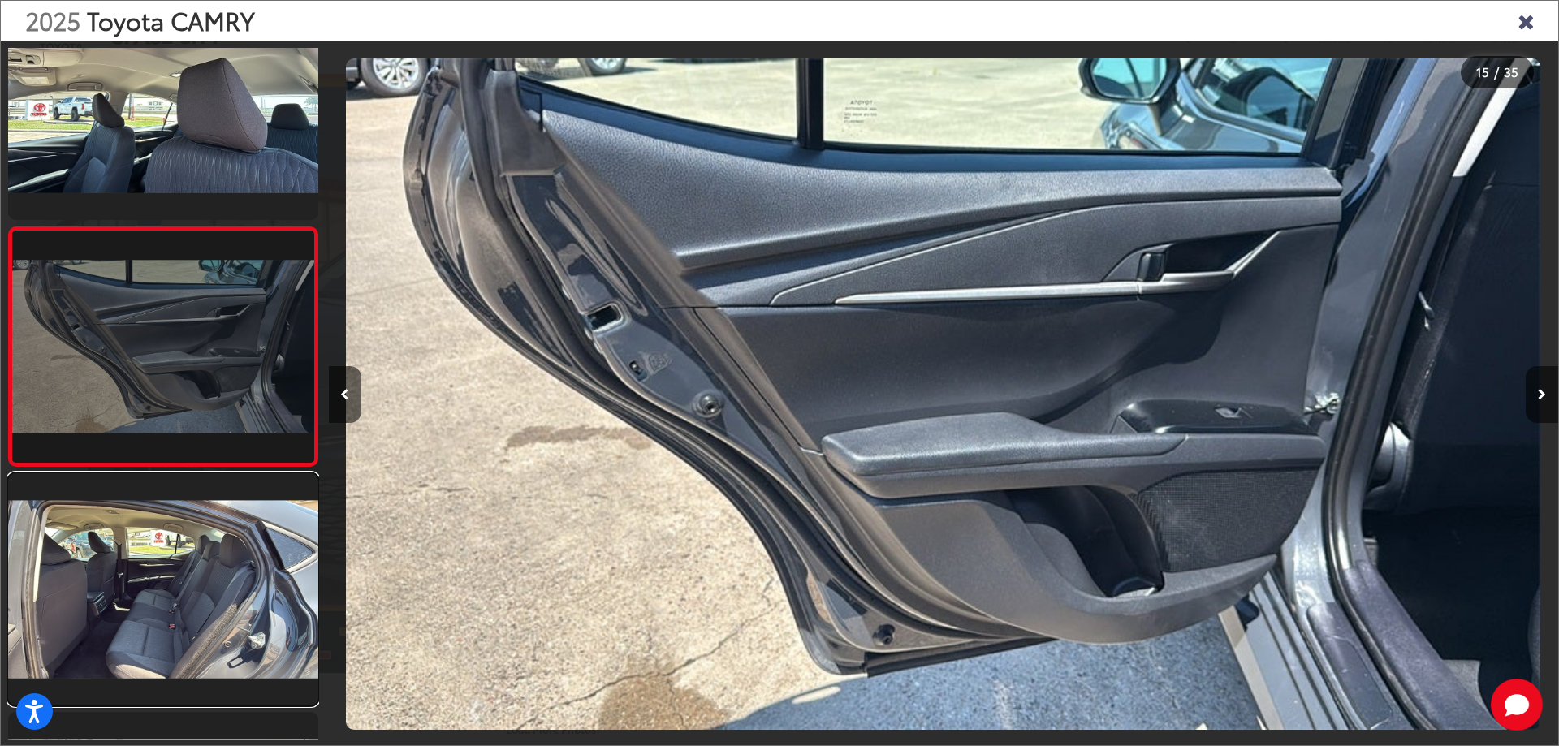
click at [167, 496] on link at bounding box center [163, 589] width 310 height 232
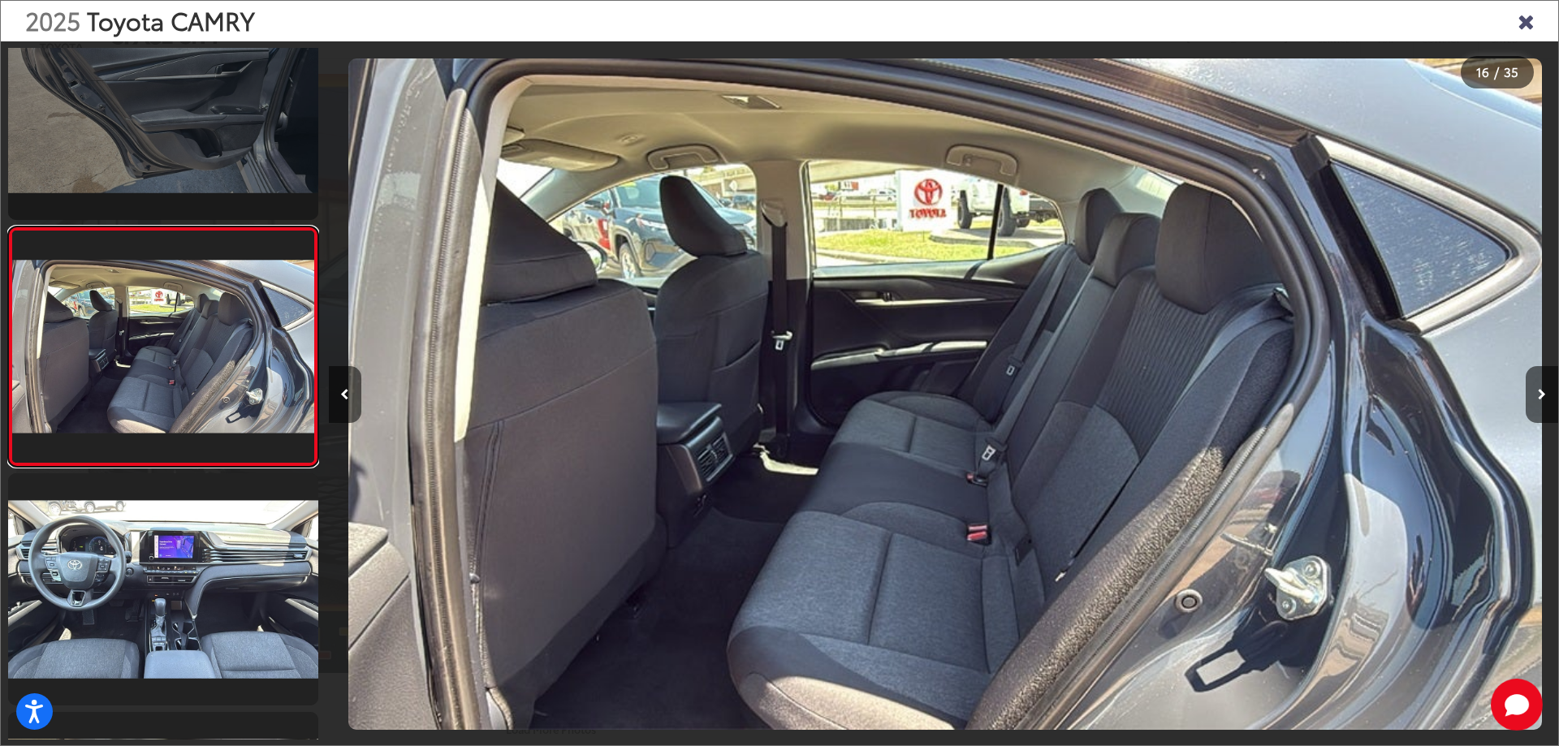
scroll to position [0, 0]
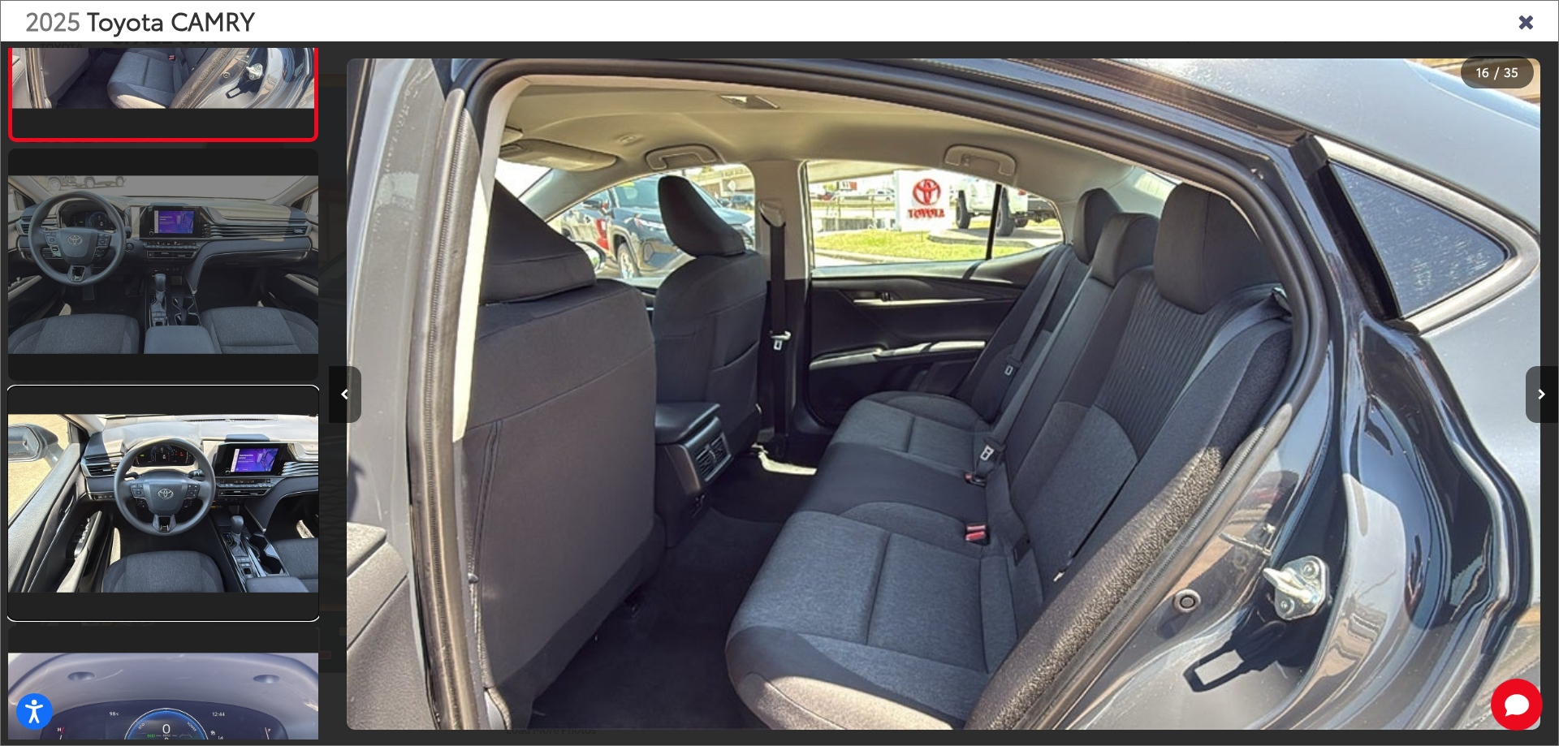
click at [168, 488] on link at bounding box center [163, 503] width 310 height 232
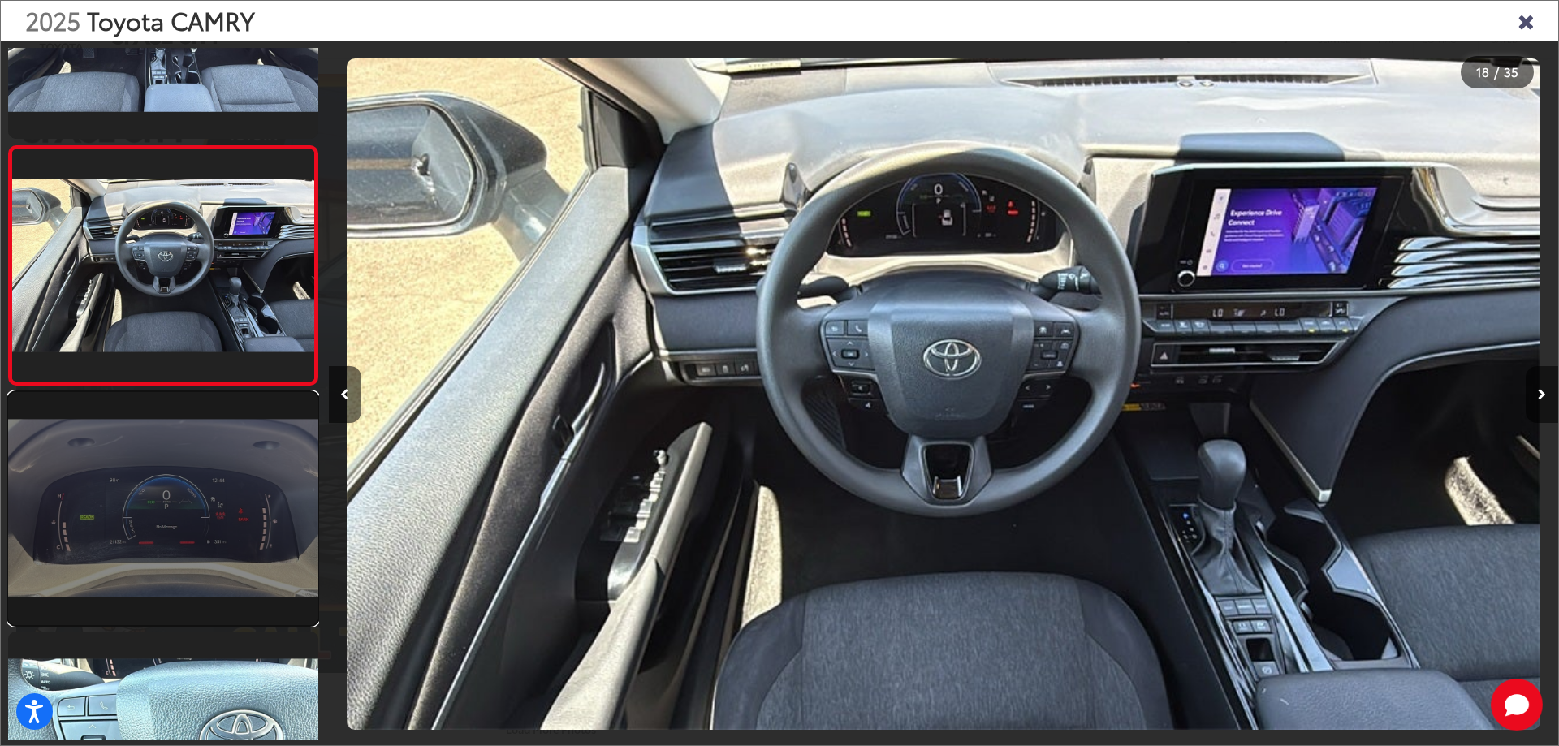
click at [119, 529] on link at bounding box center [163, 508] width 310 height 232
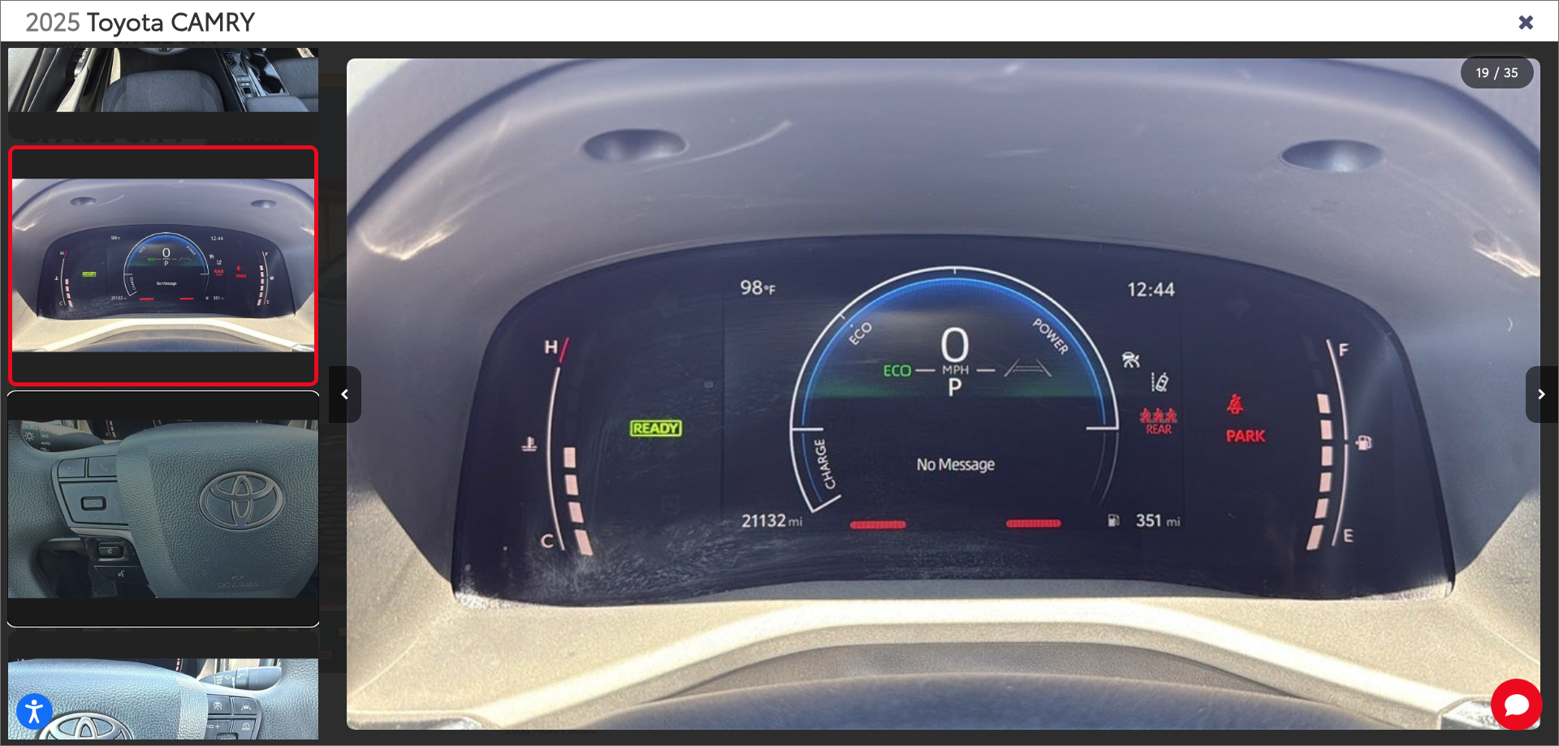
click at [140, 429] on link at bounding box center [163, 509] width 310 height 232
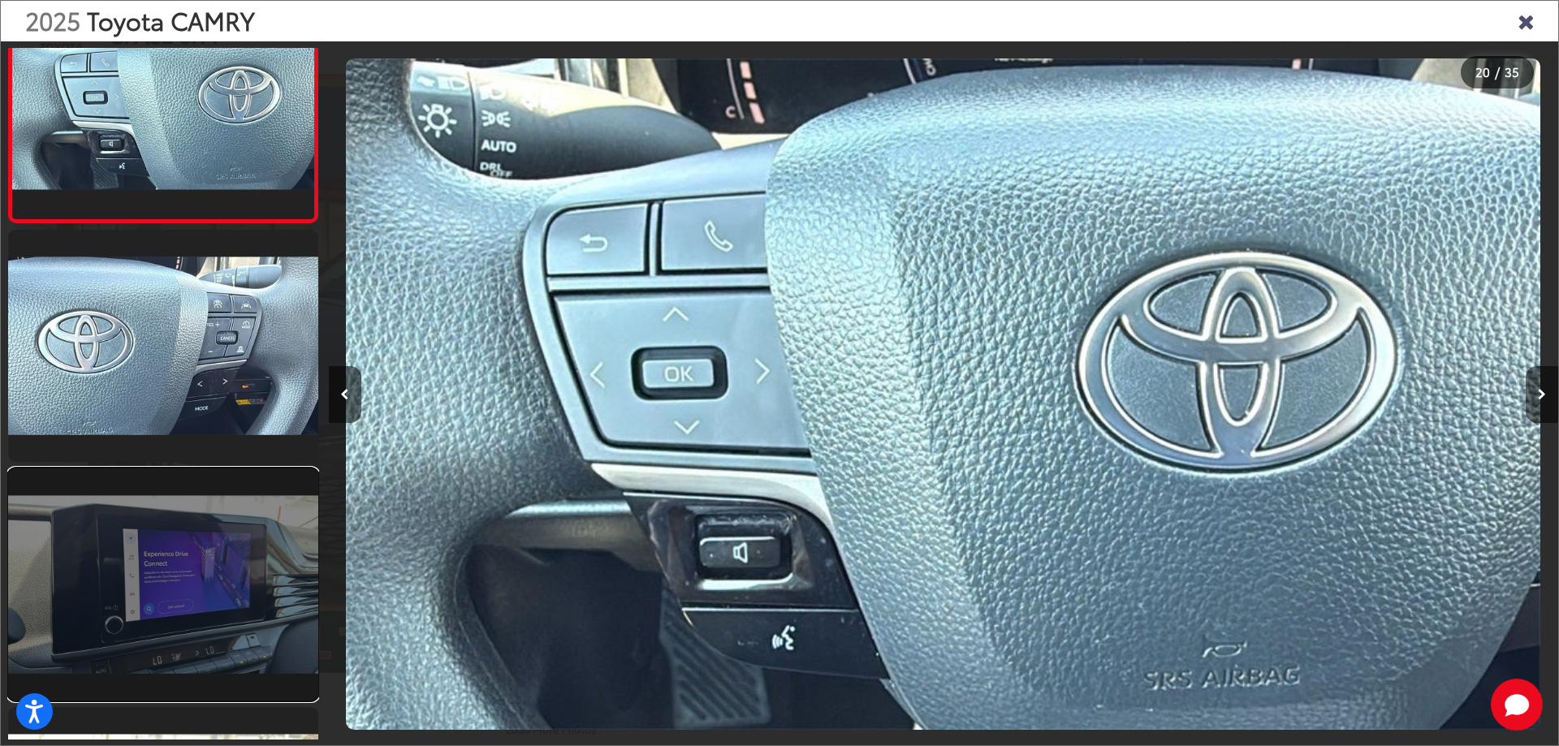
click at [81, 505] on link at bounding box center [163, 584] width 310 height 232
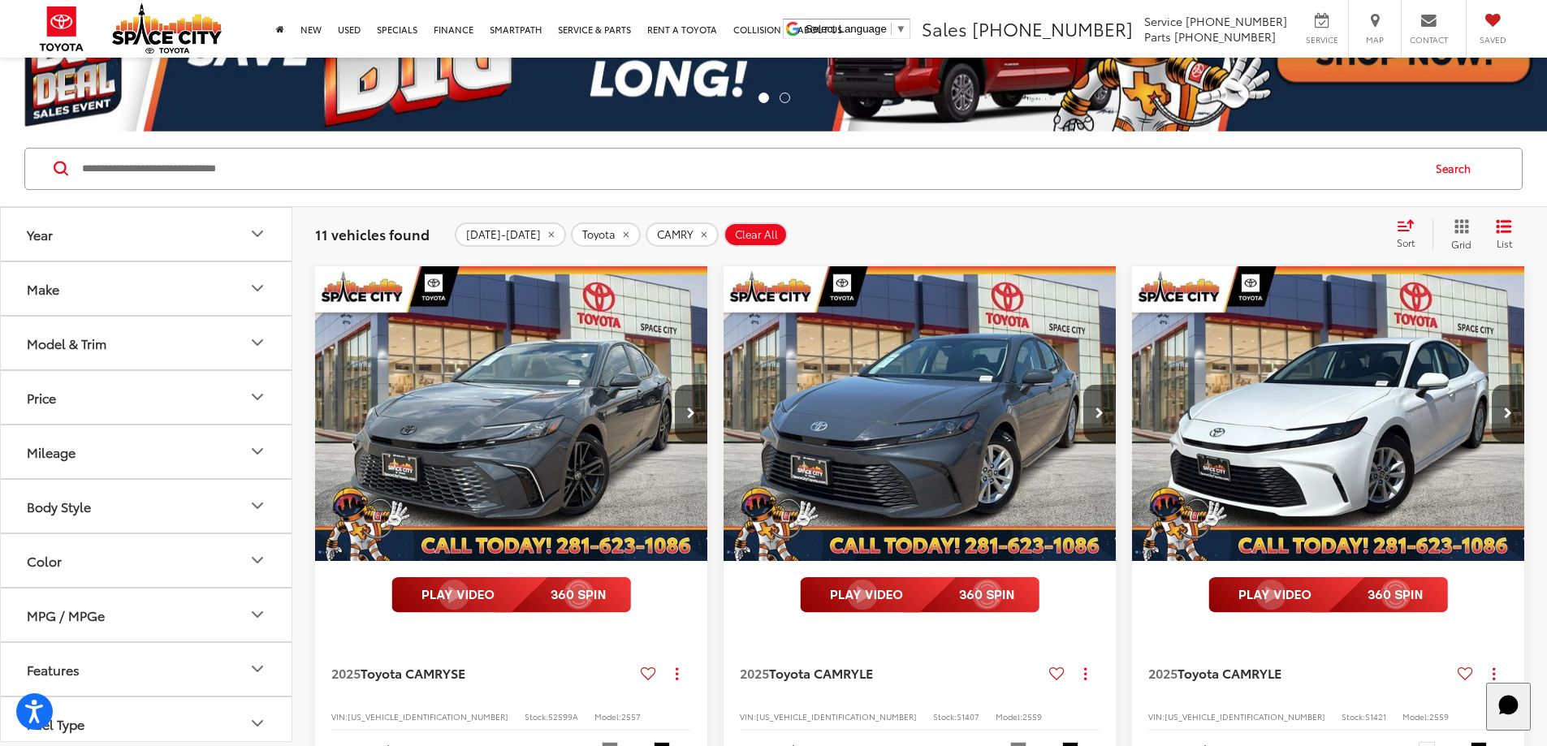
click at [1468, 232] on icon "Grid View" at bounding box center [1461, 225] width 15 height 15
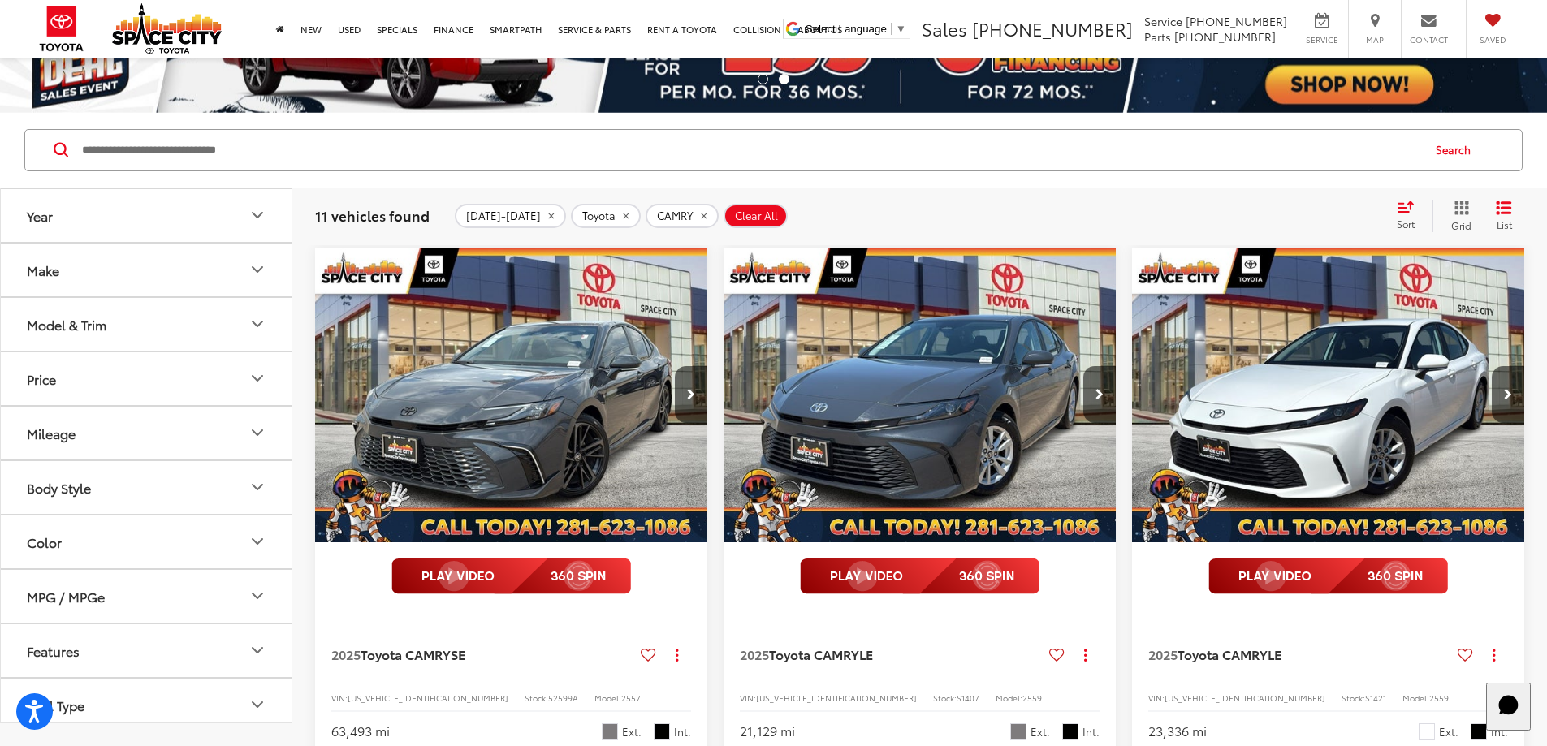
scroll to position [81, 0]
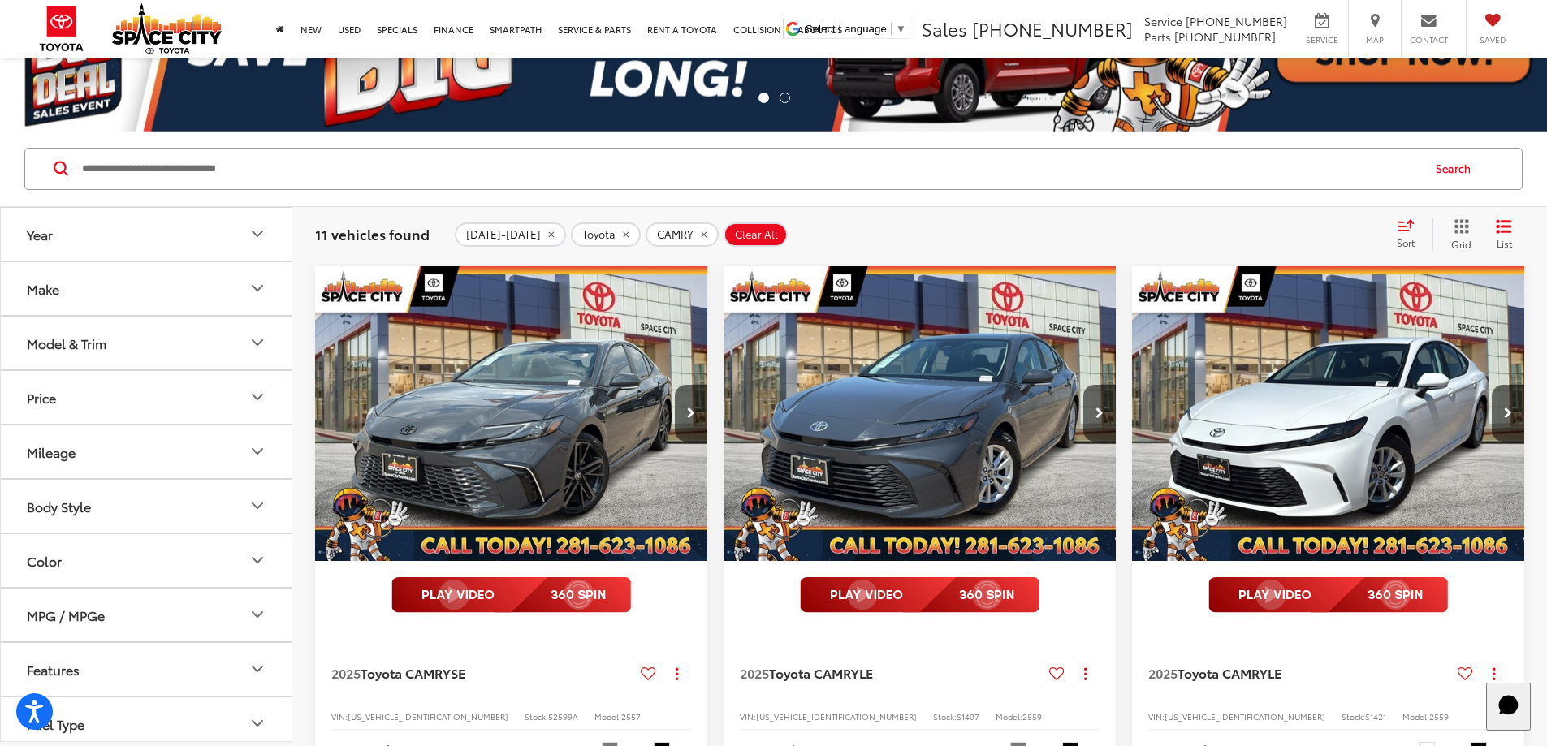
click at [723, 629] on div "2025 Toyota CAMRY LE Copy Link Share Print View Details VIN: [US_VEHICLE_IDENTI…" at bounding box center [919, 700] width 392 height 142
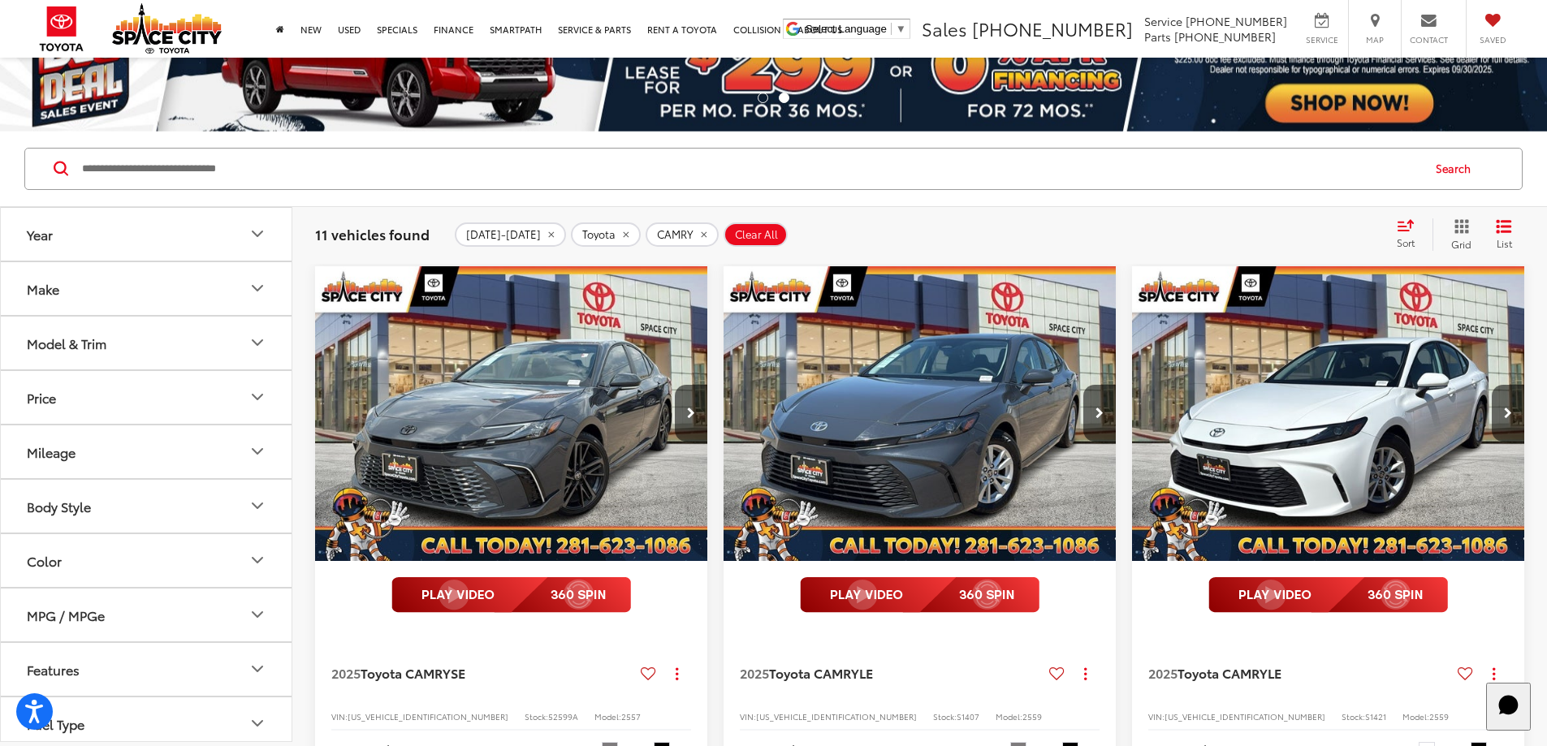
click at [723, 381] on img "2025 Toyota CAMRY LE 0" at bounding box center [920, 414] width 395 height 296
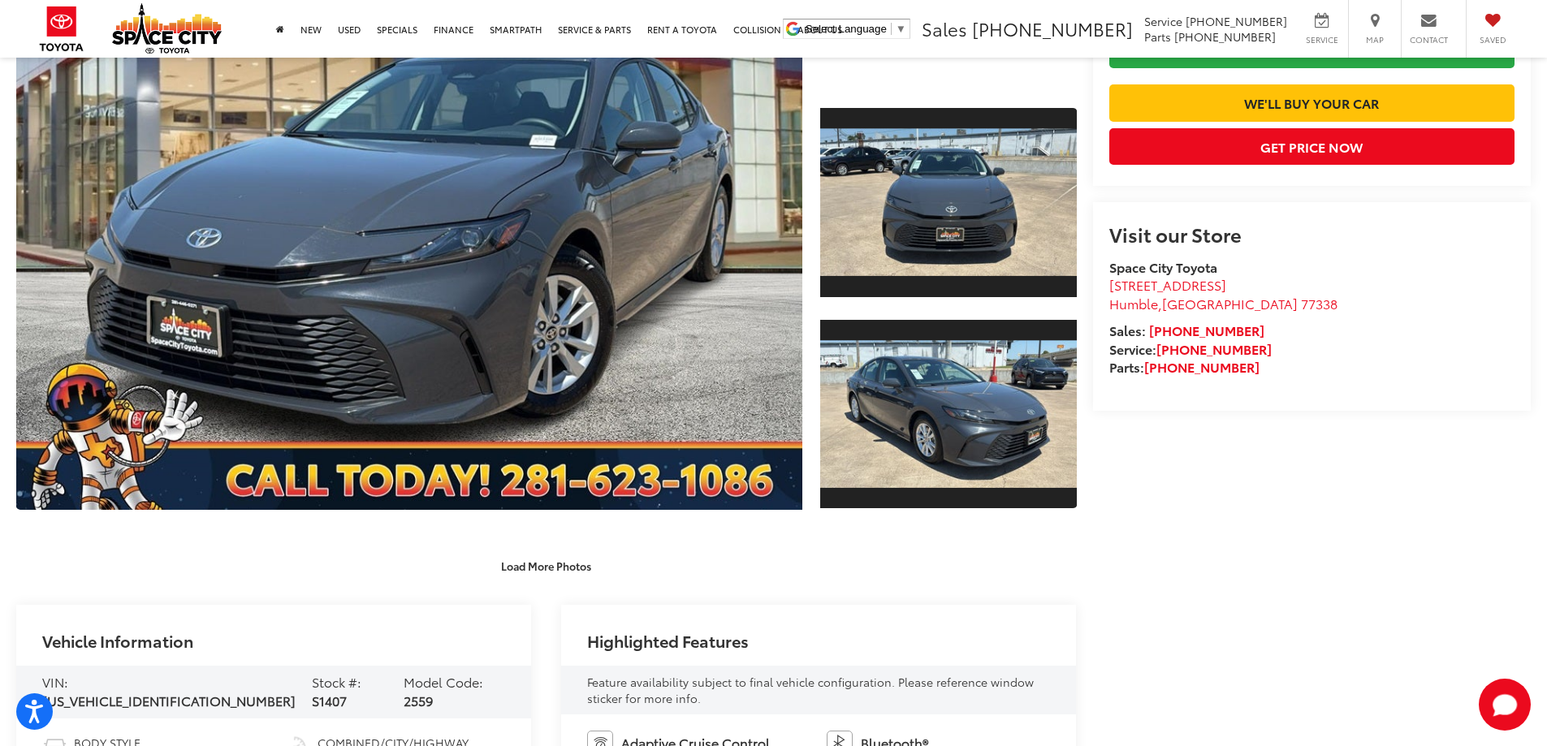
scroll to position [406, 0]
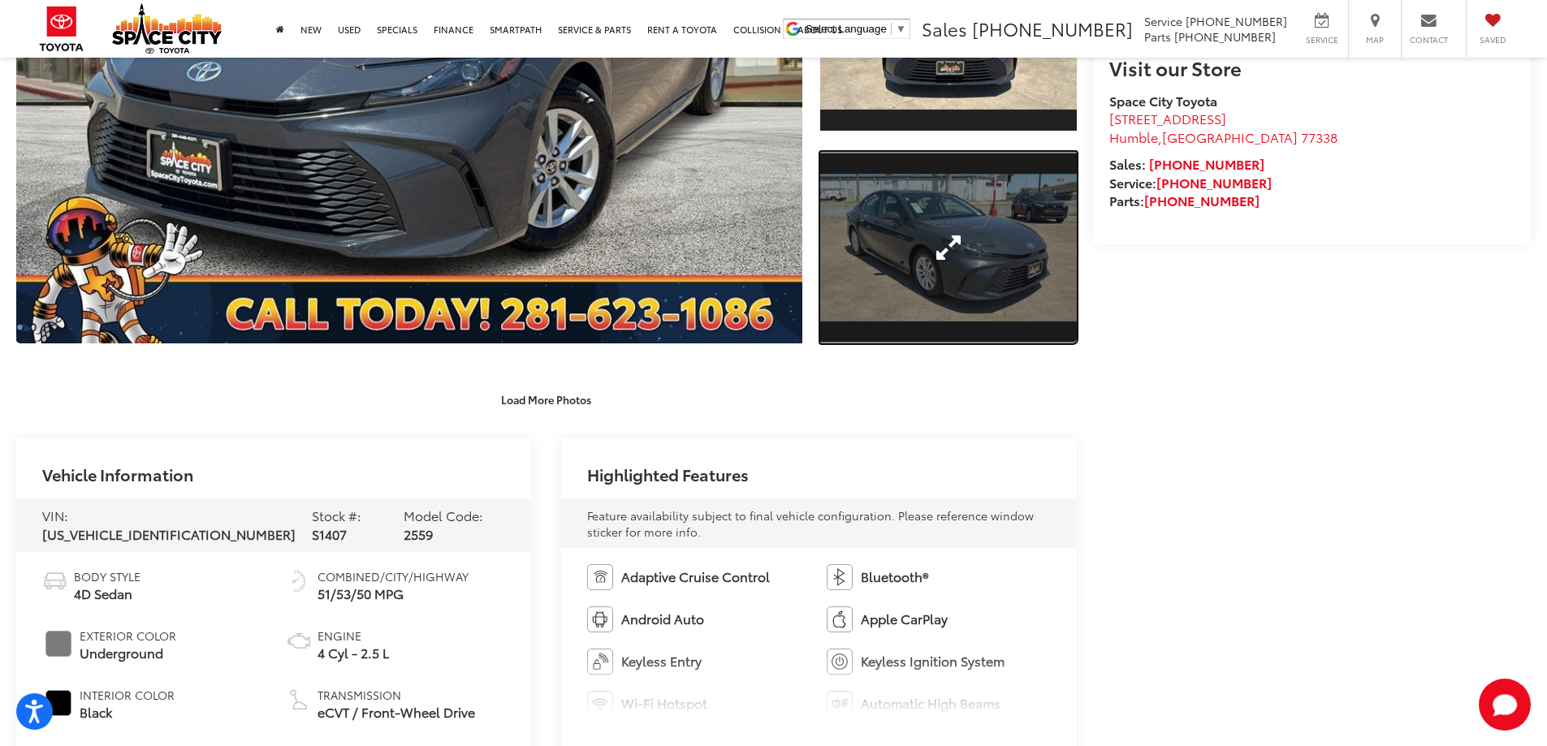
click at [917, 306] on link "Expand Photo 2" at bounding box center [948, 248] width 257 height 192
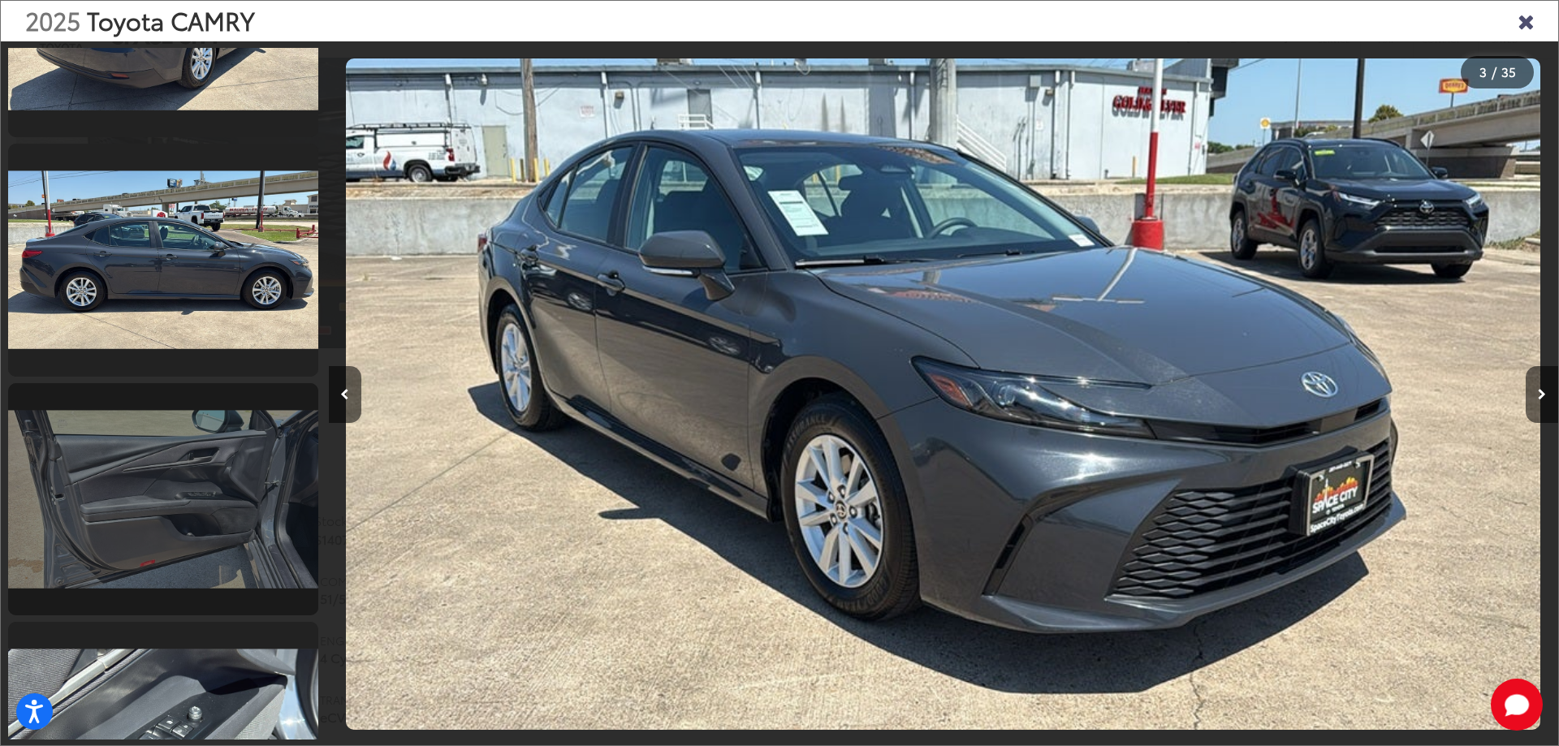
scroll to position [1599, 0]
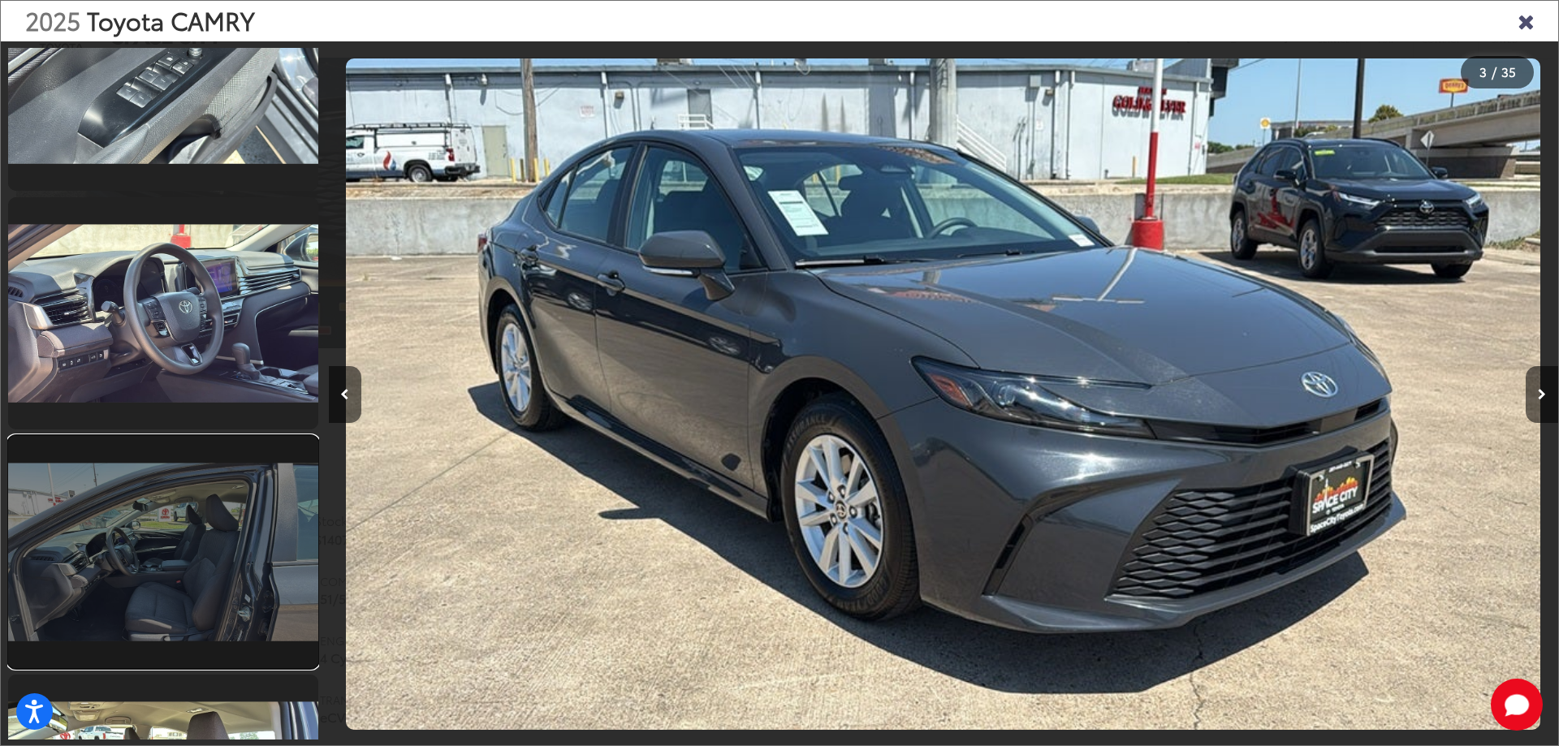
click at [183, 521] on link at bounding box center [163, 552] width 310 height 232
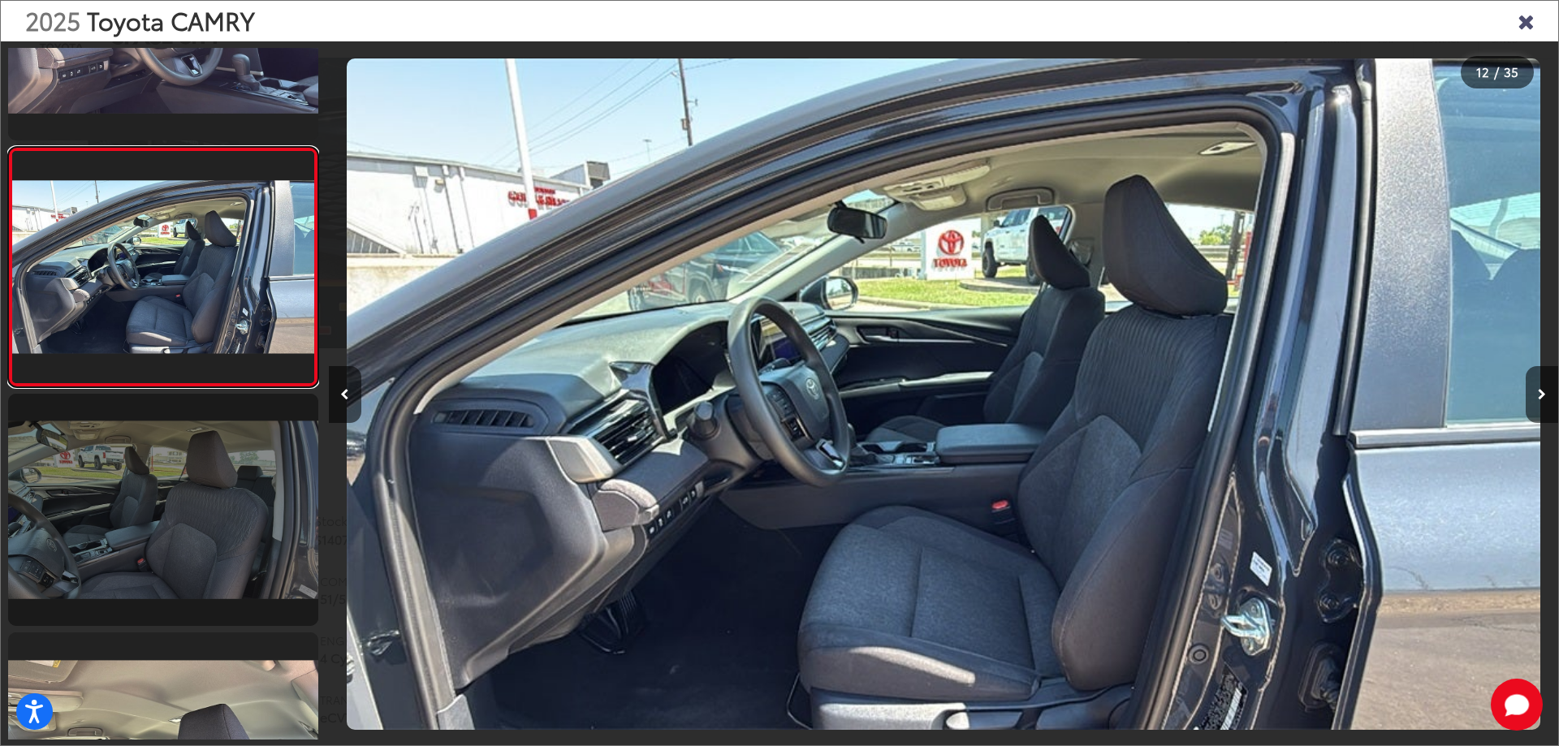
scroll to position [2531, 0]
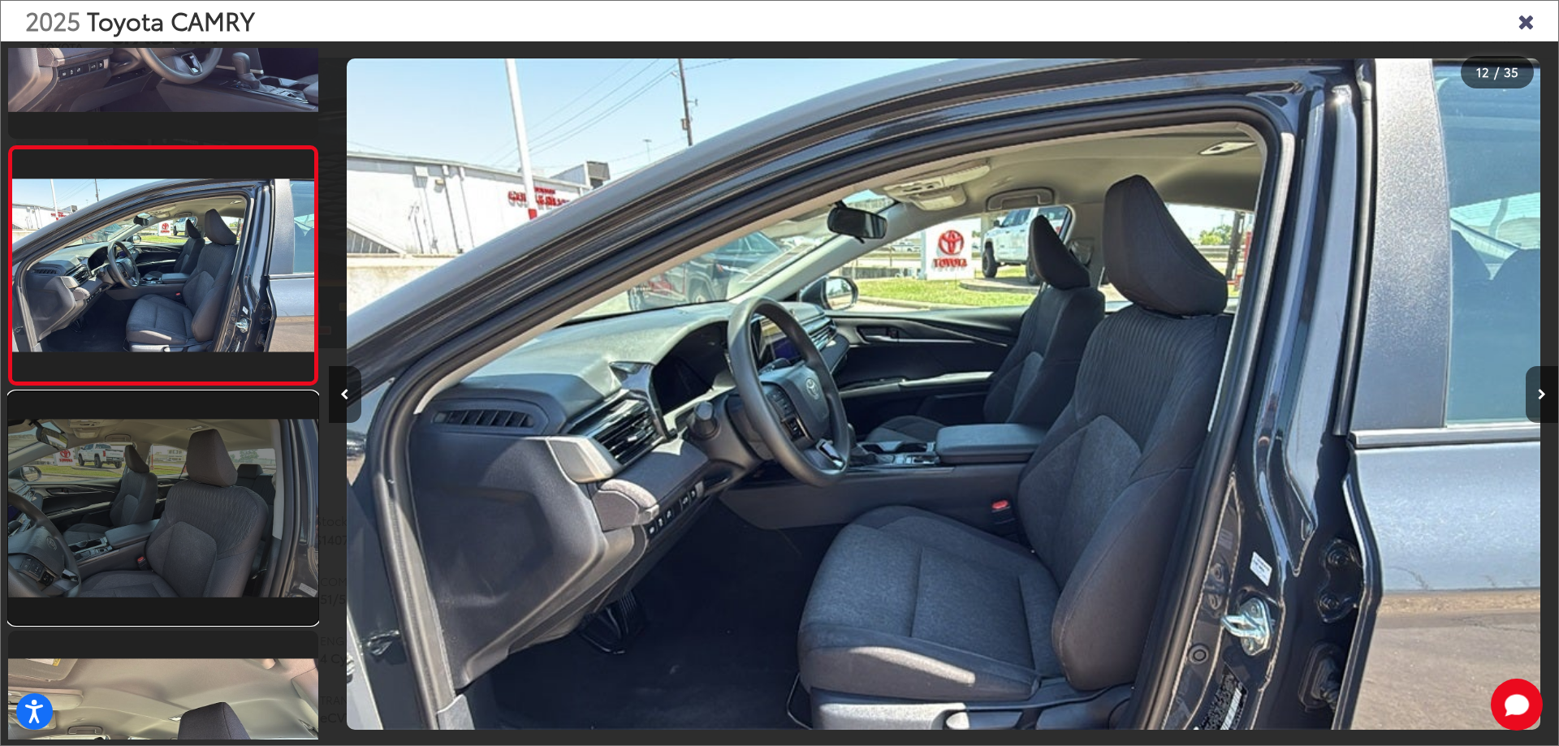
click at [183, 520] on link at bounding box center [163, 508] width 310 height 232
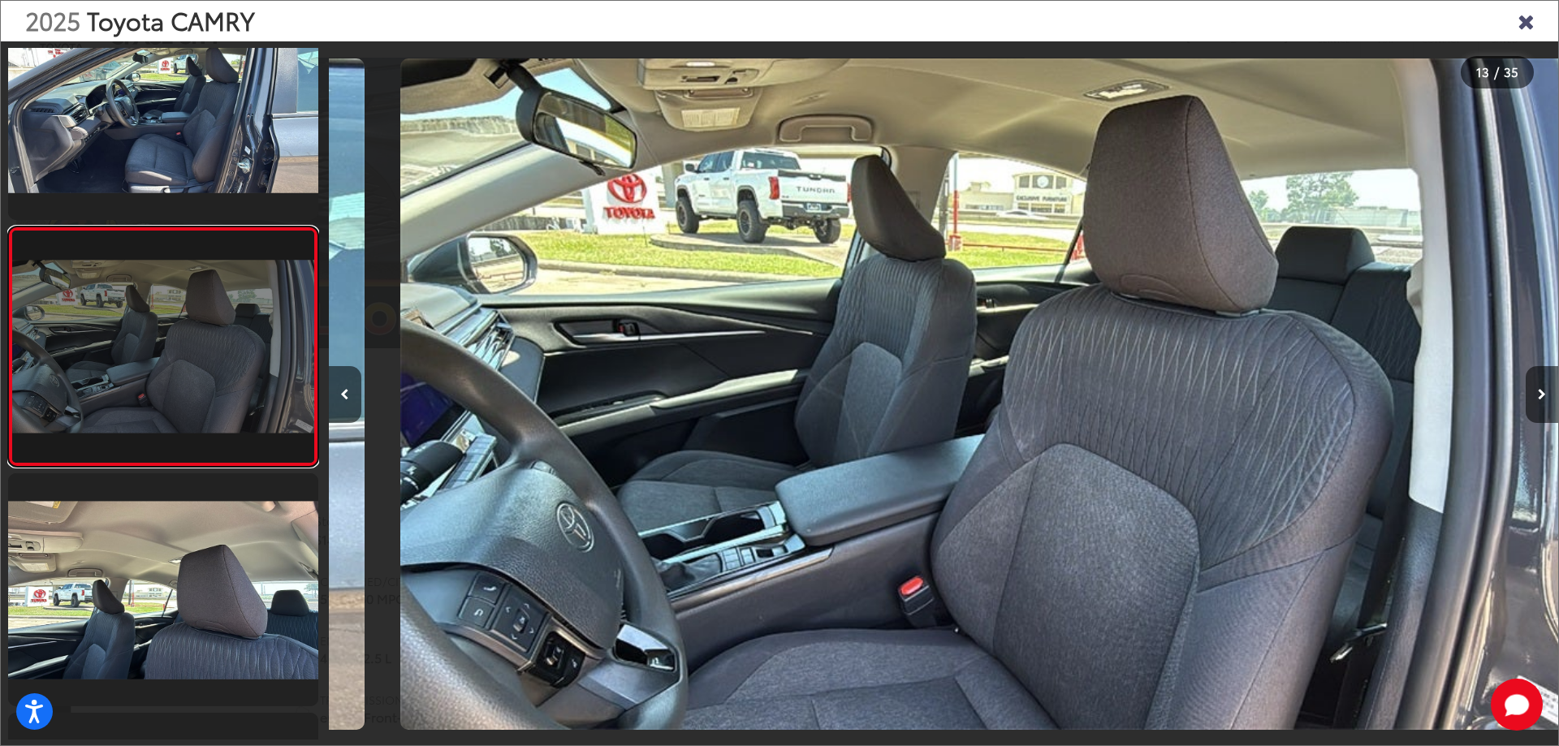
scroll to position [0, 14754]
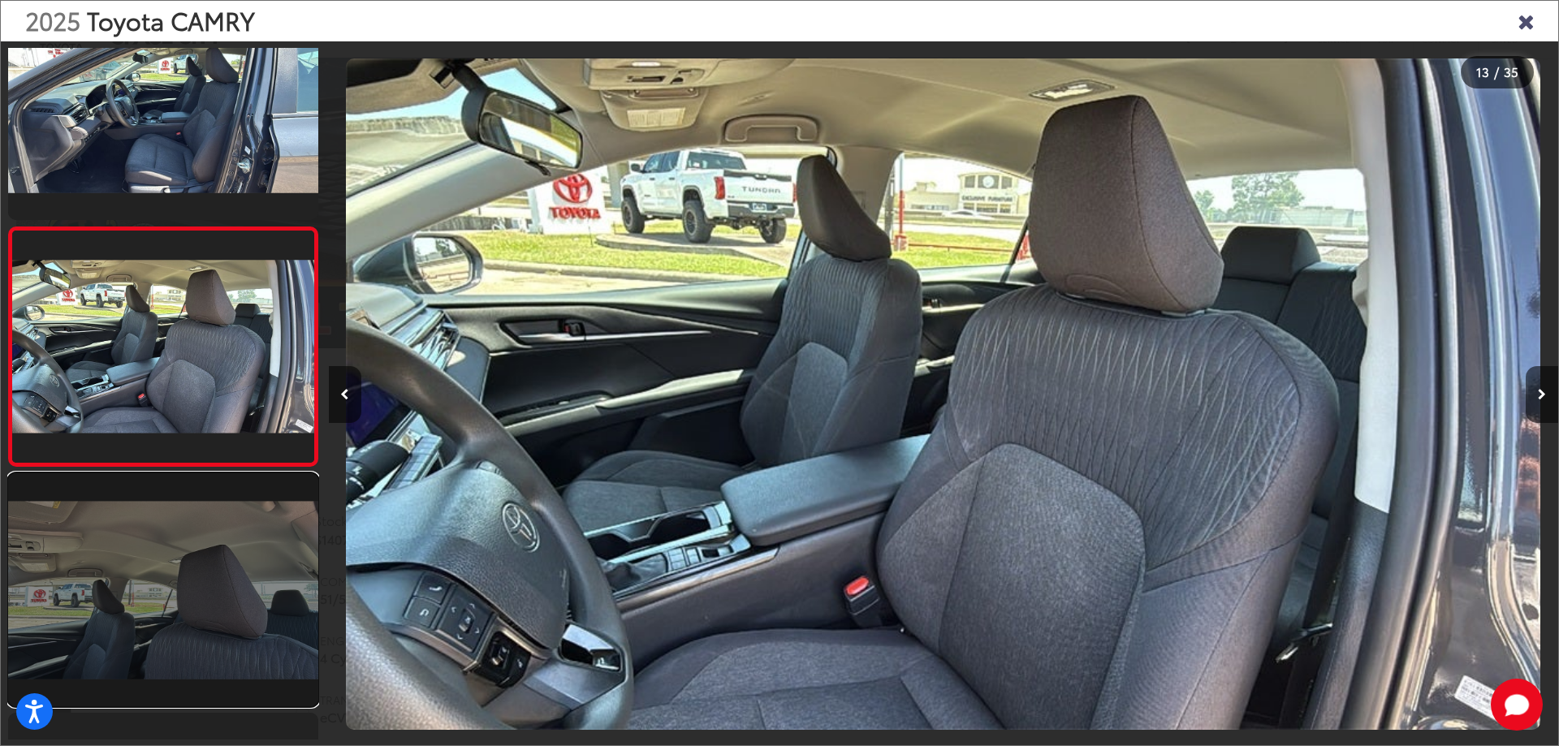
click at [182, 518] on link at bounding box center [163, 589] width 310 height 232
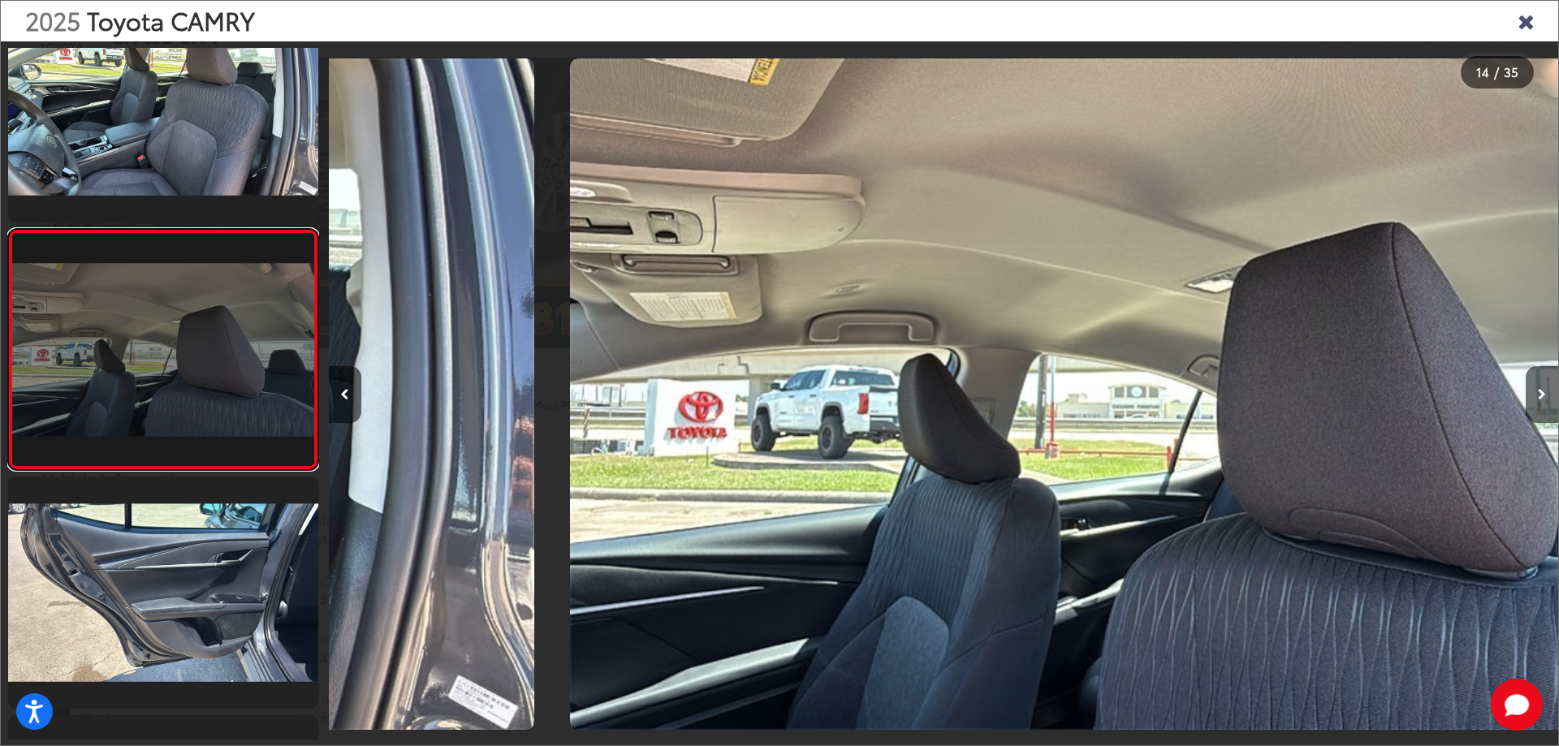
scroll to position [2927, 0]
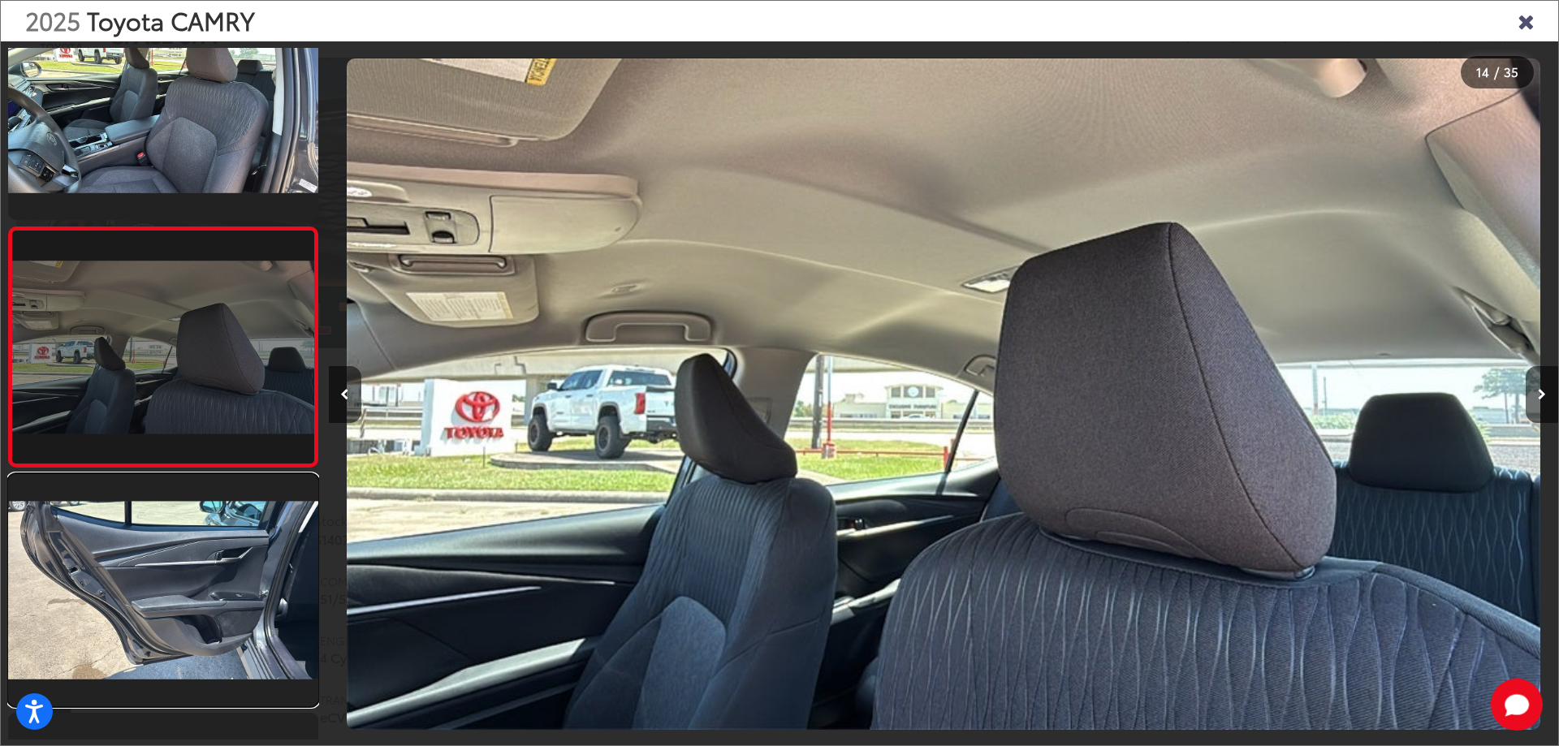
click at [182, 517] on link at bounding box center [163, 590] width 310 height 232
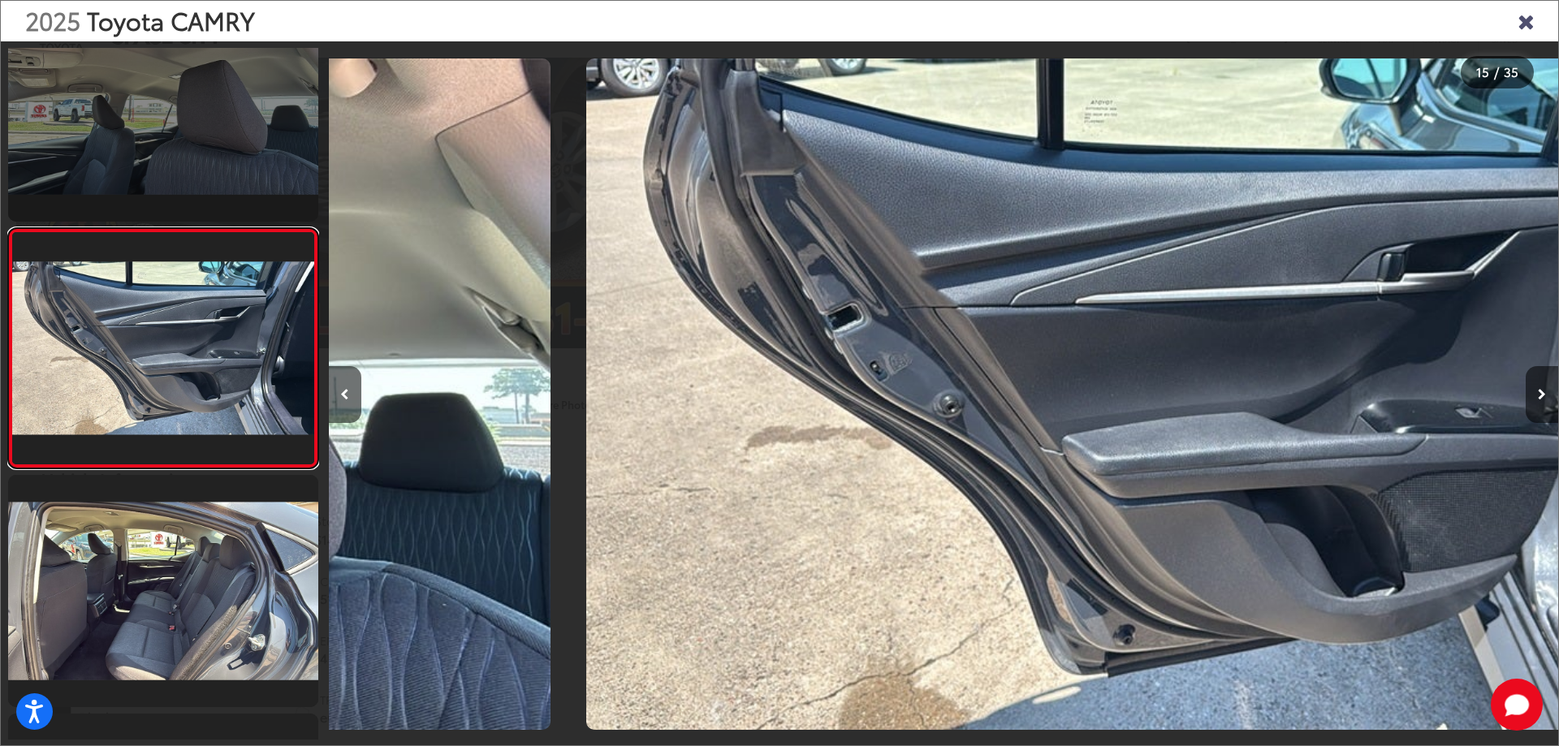
scroll to position [3166, 0]
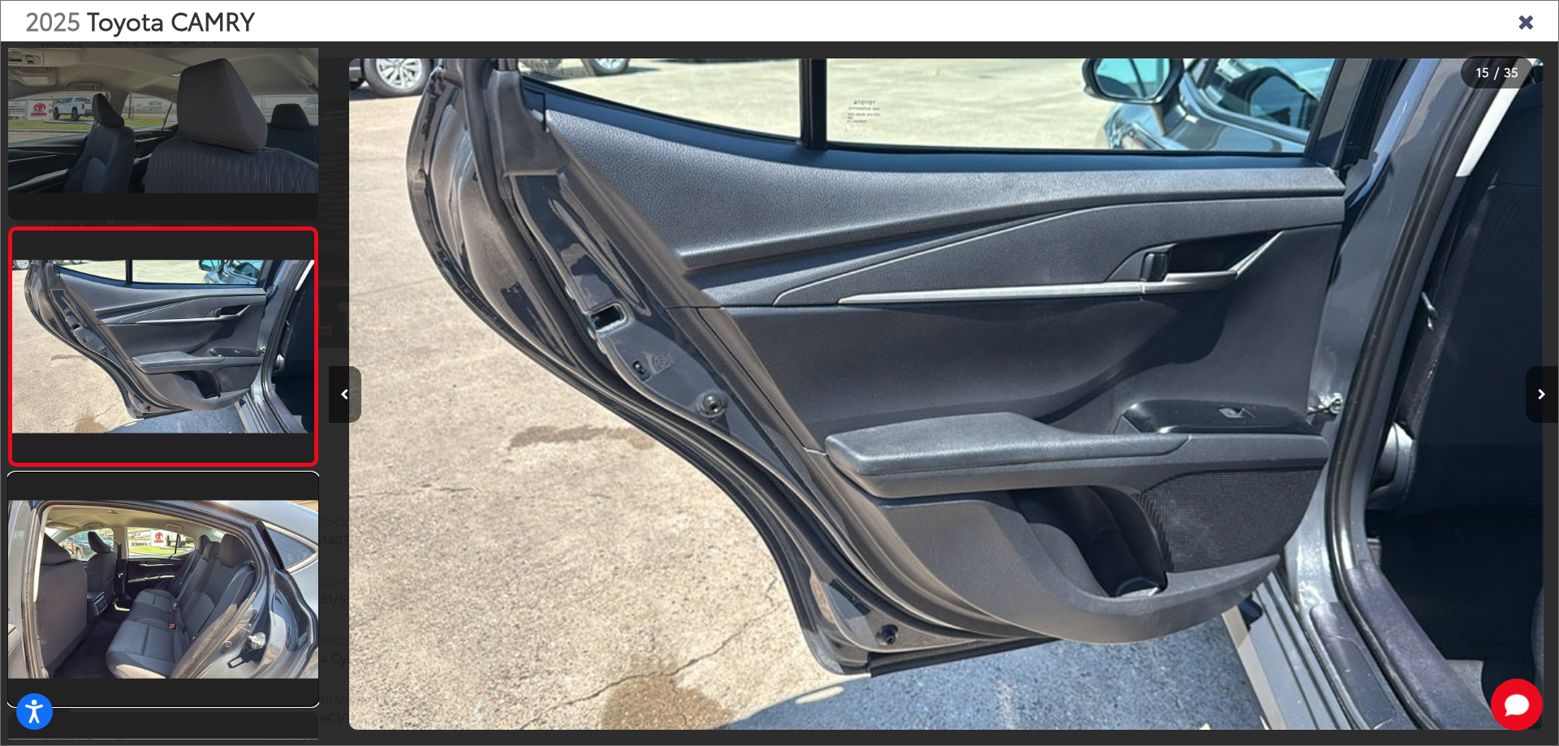
click at [182, 517] on link at bounding box center [163, 589] width 310 height 232
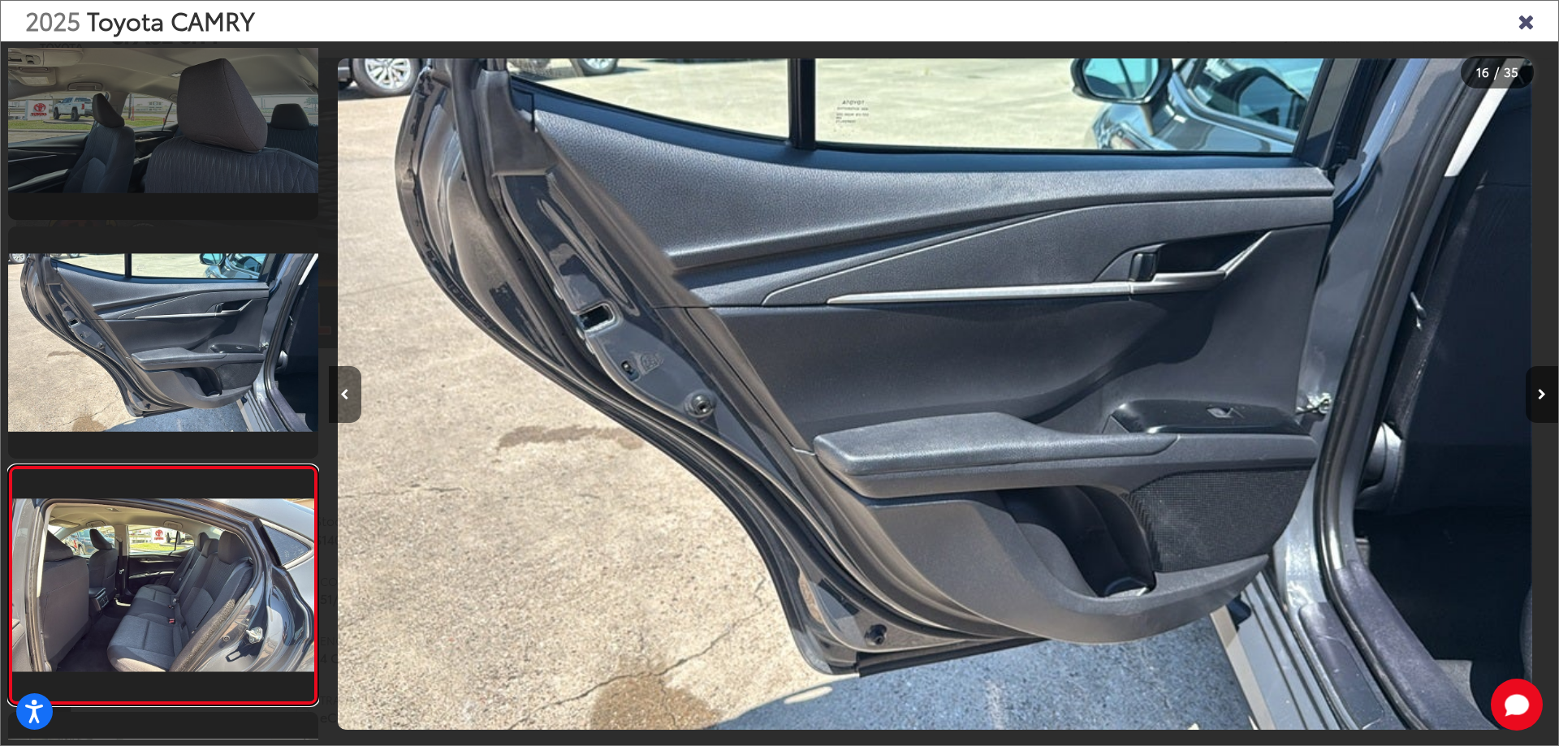
scroll to position [0, 0]
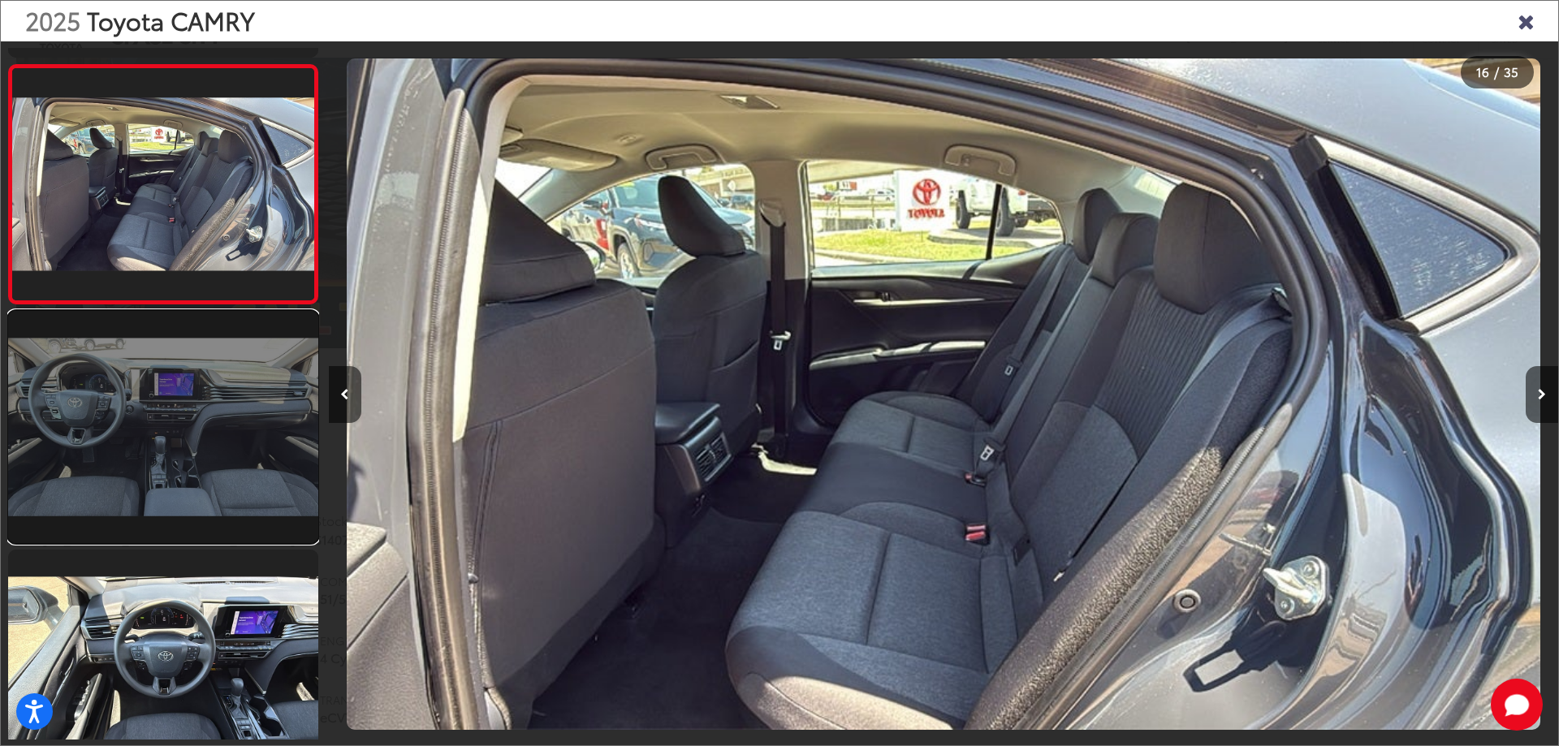
click at [182, 518] on link at bounding box center [163, 427] width 310 height 232
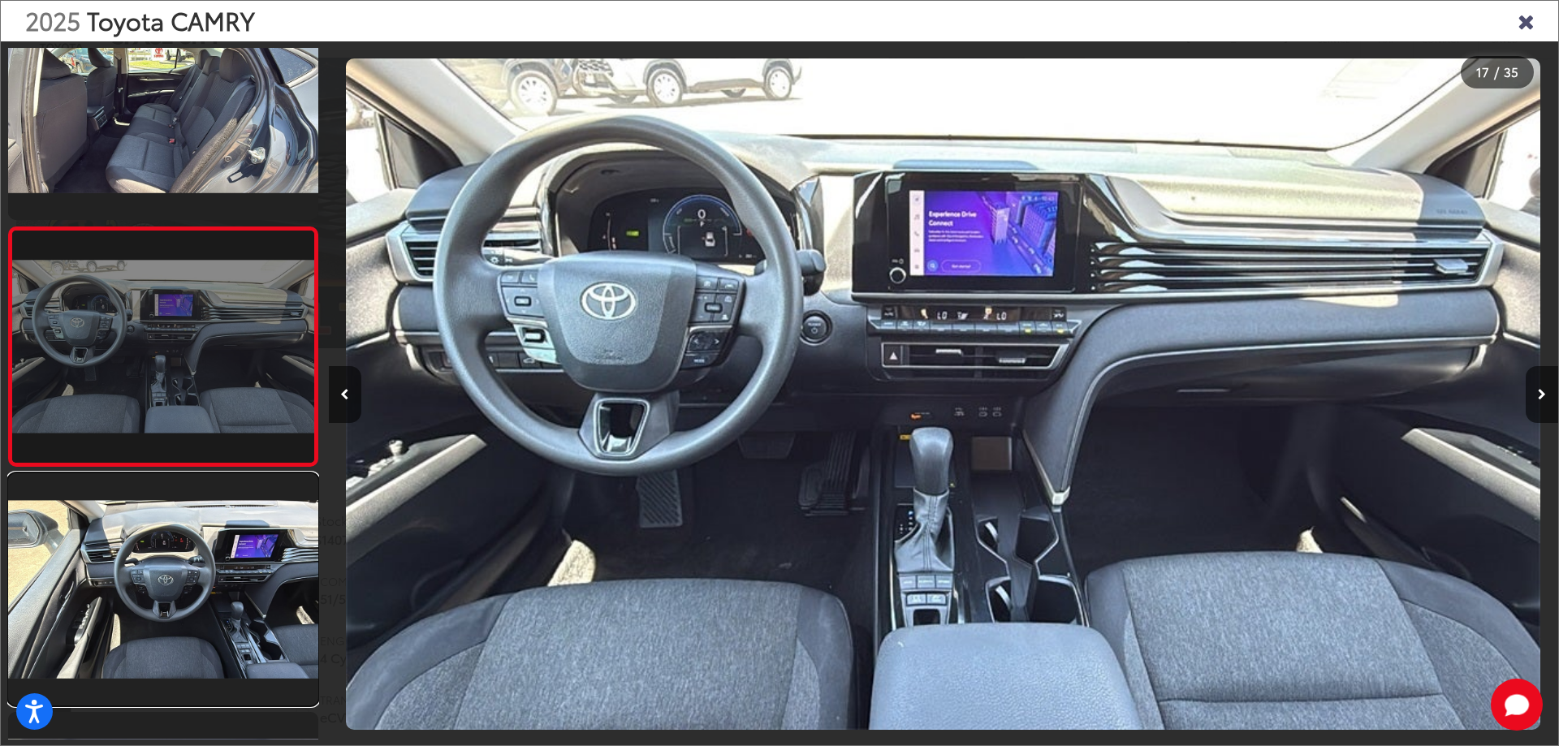
click at [182, 518] on link at bounding box center [163, 589] width 310 height 232
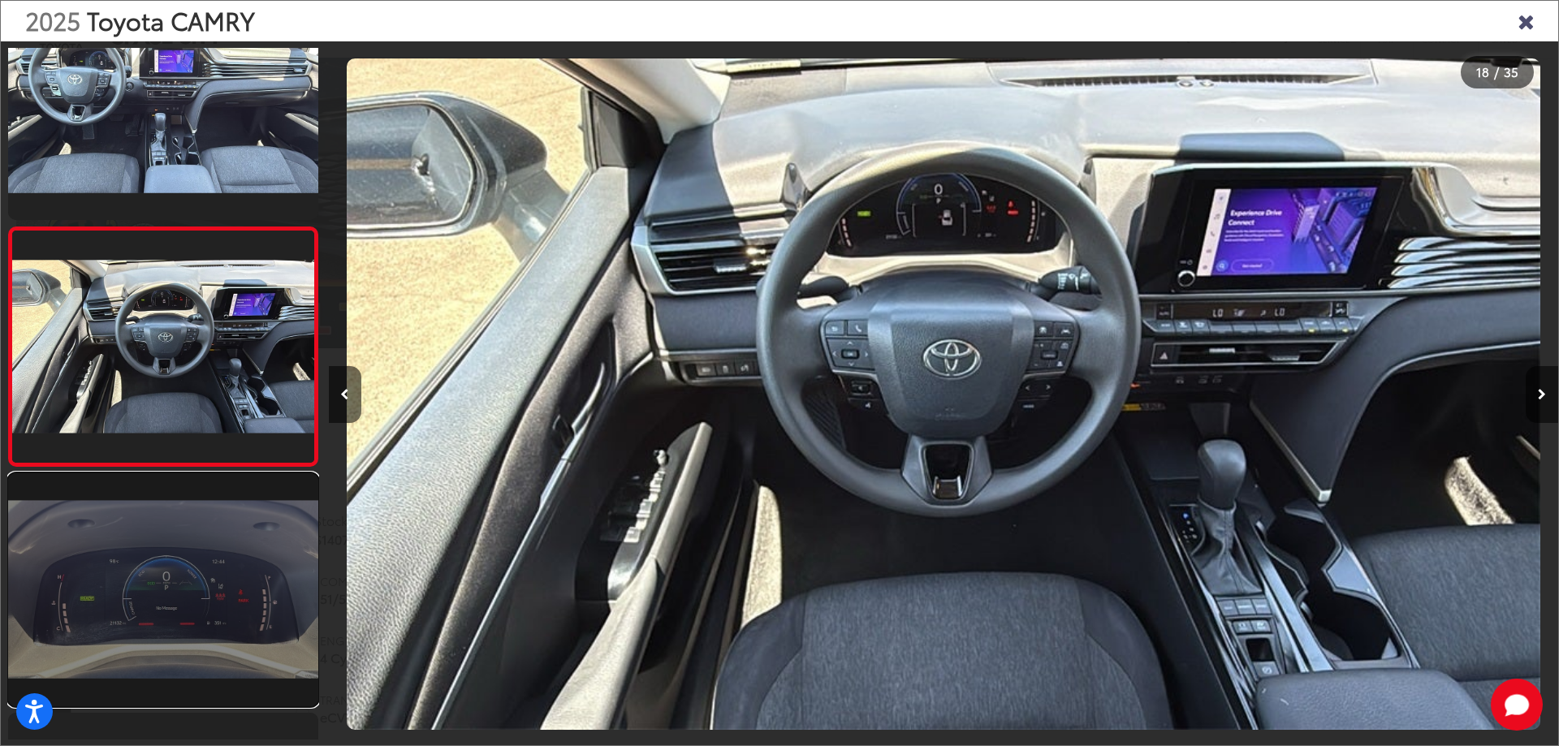
click at [183, 521] on link at bounding box center [163, 589] width 310 height 232
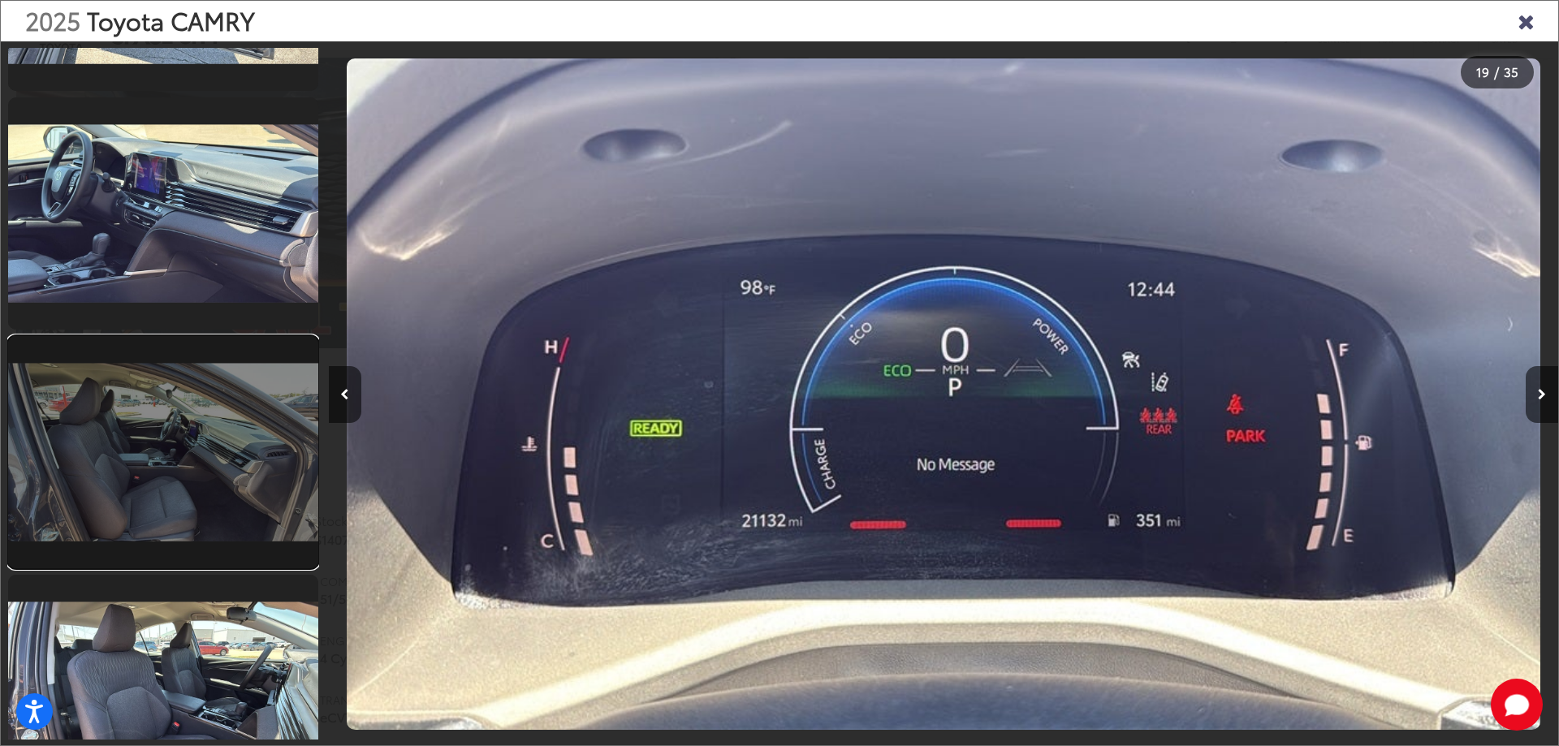
click at [224, 516] on link at bounding box center [163, 452] width 310 height 232
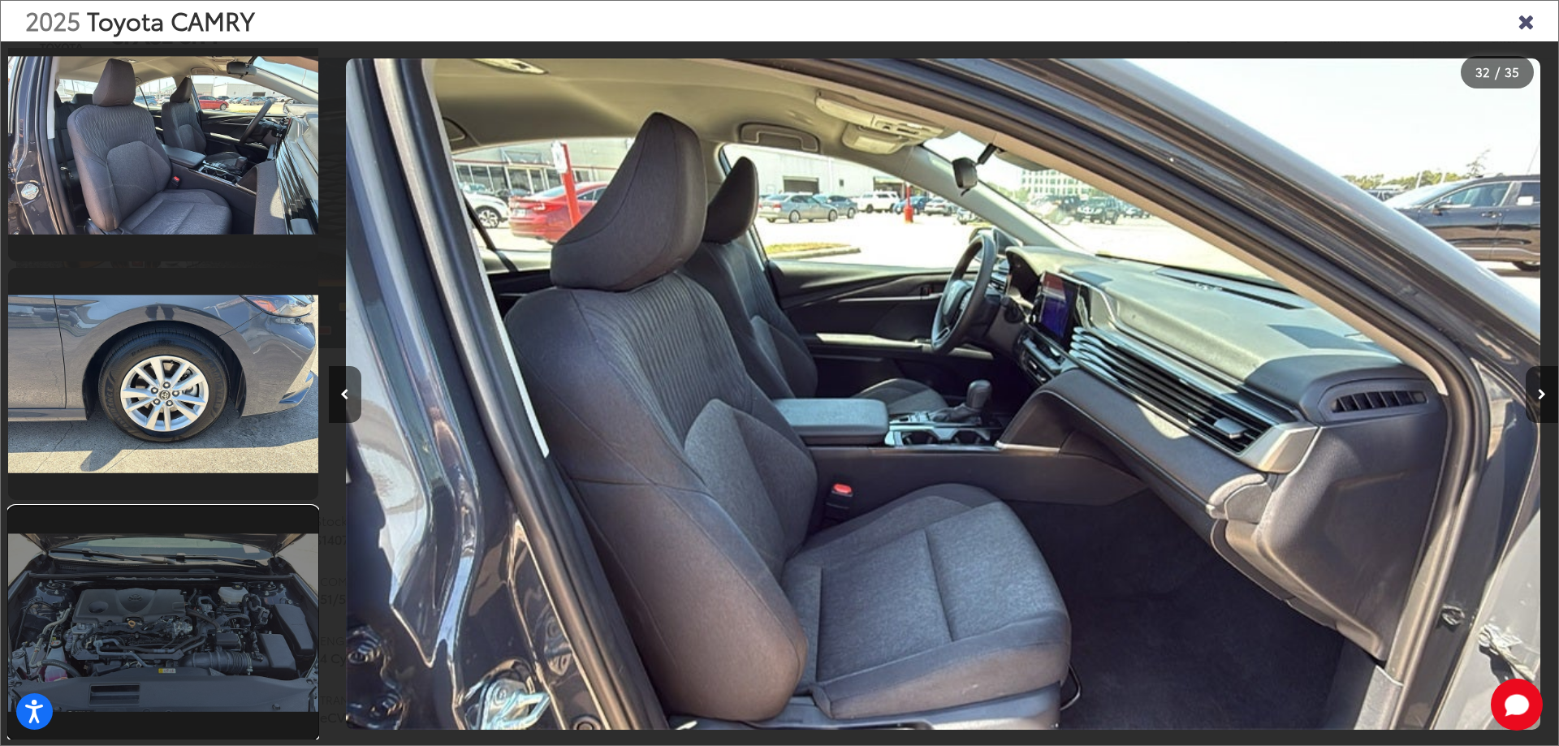
click at [202, 516] on link at bounding box center [163, 623] width 310 height 232
